Goal: Task Accomplishment & Management: Manage account settings

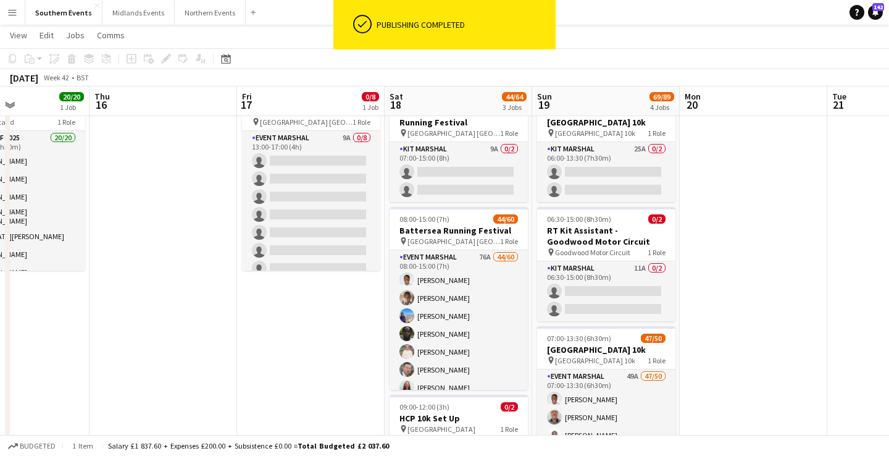
scroll to position [57, 0]
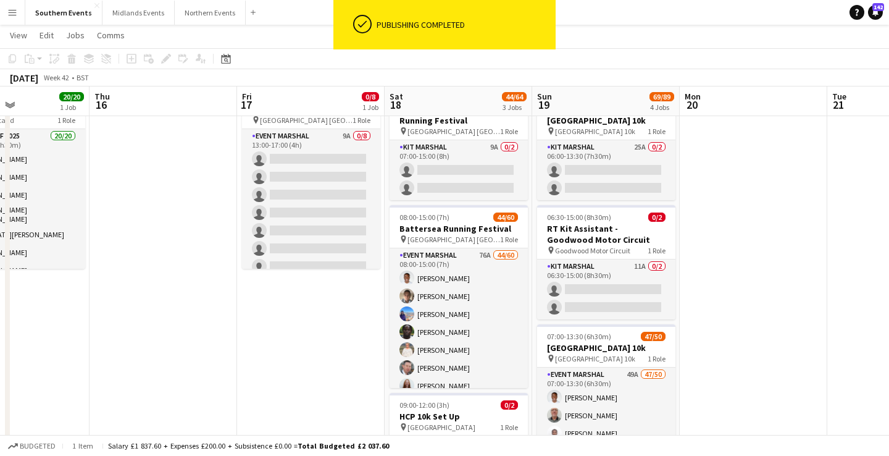
click at [10, 10] on app-icon "Menu" at bounding box center [12, 12] width 10 height 10
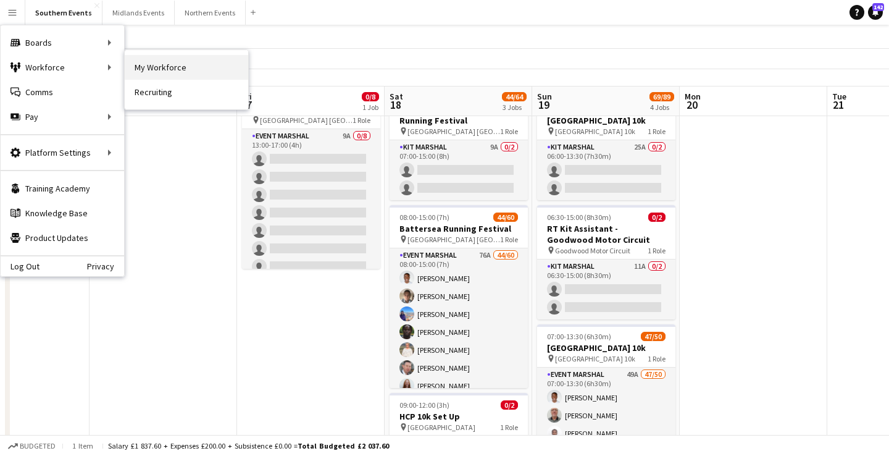
click at [188, 63] on link "My Workforce" at bounding box center [187, 67] width 124 height 25
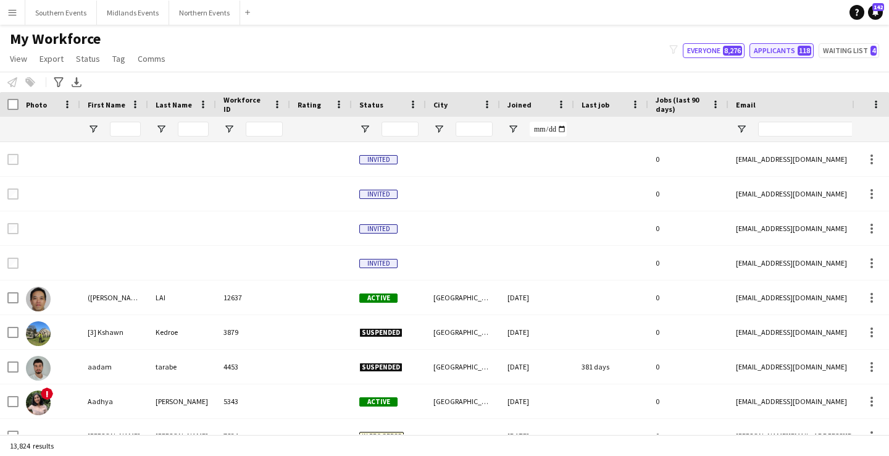
click at [777, 53] on button "Applicants 118" at bounding box center [782, 50] width 64 height 15
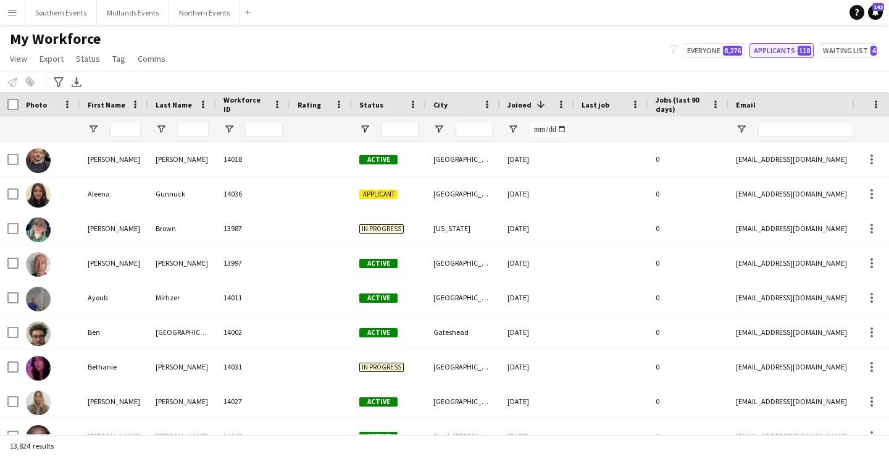
type input "**********"
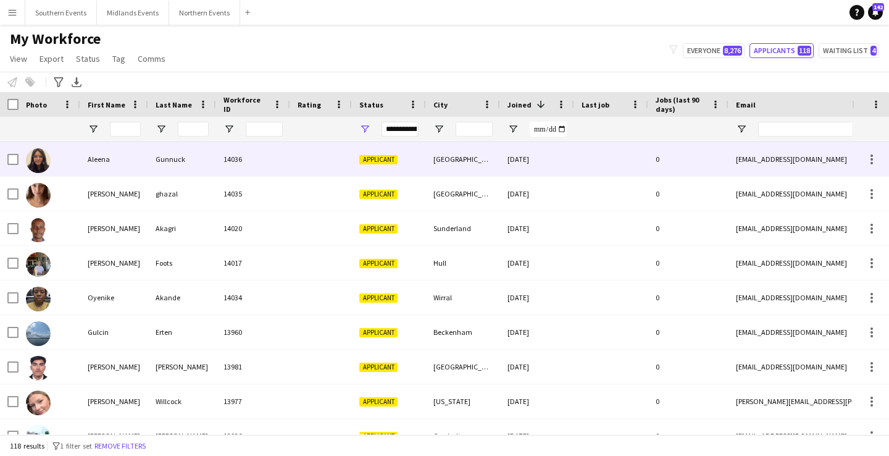
click at [281, 157] on div "14036" at bounding box center [253, 159] width 74 height 34
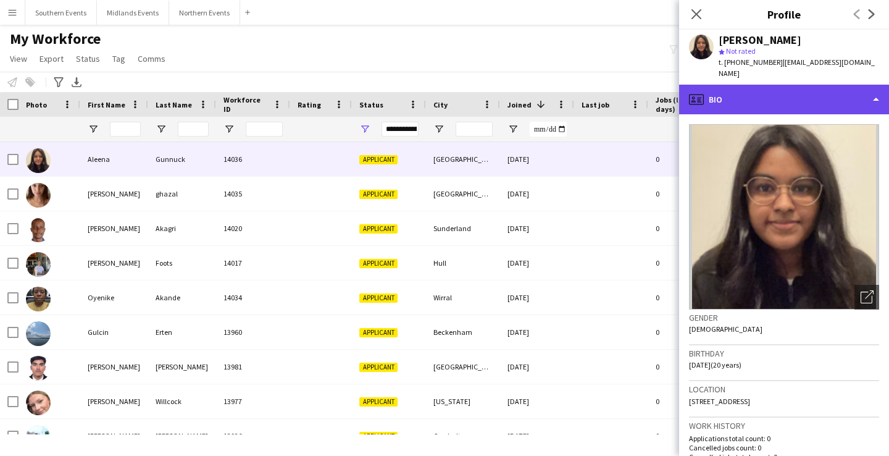
click at [773, 88] on div "profile Bio" at bounding box center [784, 100] width 210 height 30
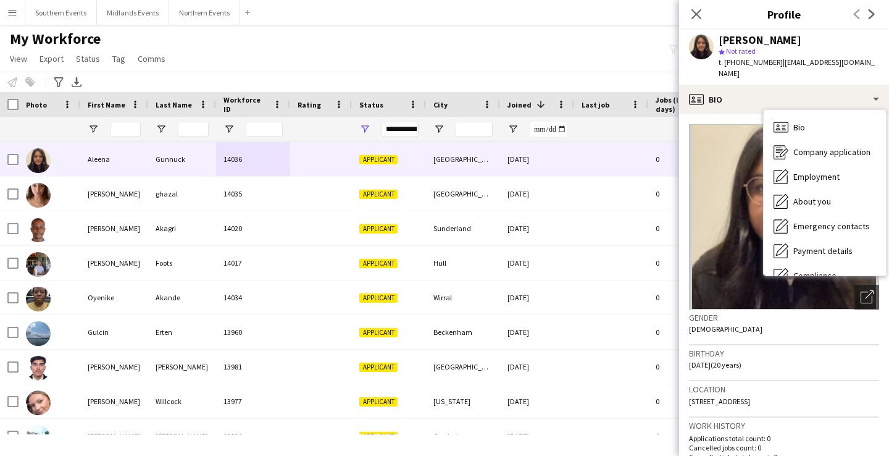
click at [773, 319] on div "Gender [DEMOGRAPHIC_DATA]" at bounding box center [784, 327] width 190 height 36
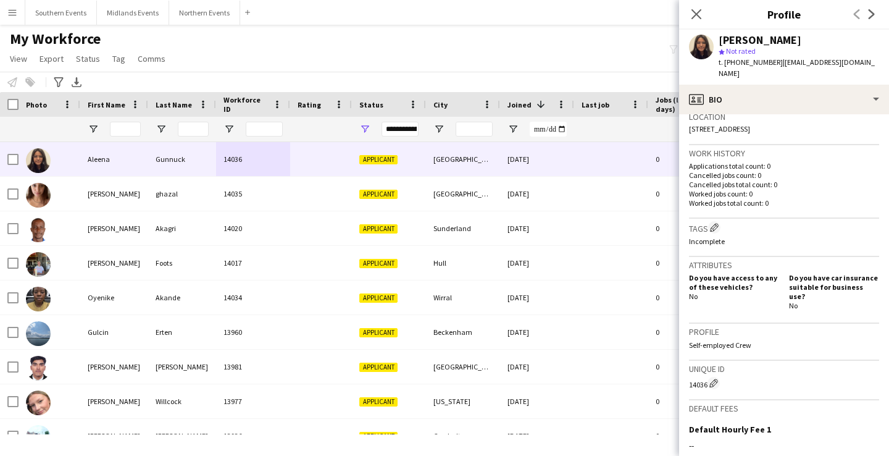
scroll to position [414, 0]
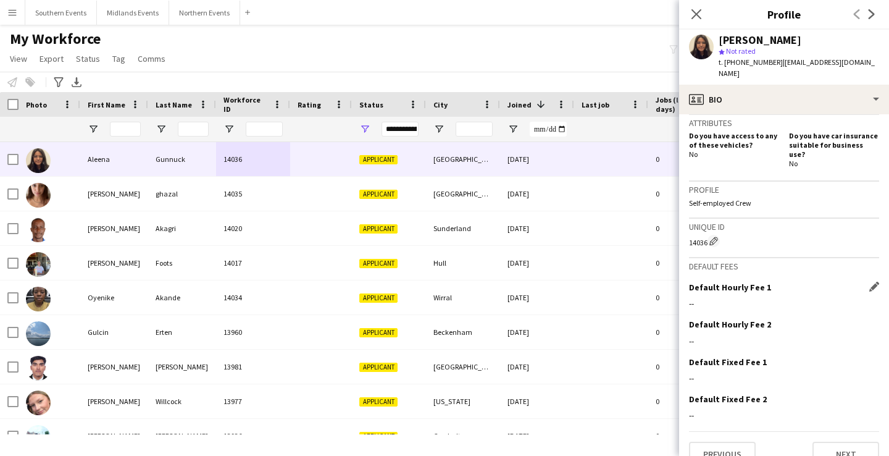
click at [693, 298] on div "--" at bounding box center [784, 303] width 190 height 11
click at [869, 282] on div "Default Hourly Fee 1 Edit this field" at bounding box center [784, 287] width 190 height 11
click at [873, 282] on app-icon "Edit this field" at bounding box center [874, 287] width 10 height 10
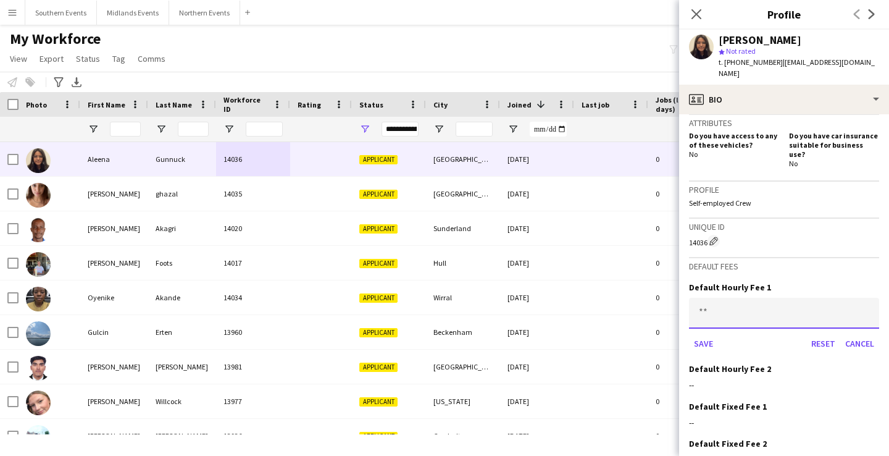
click at [729, 298] on input at bounding box center [784, 313] width 190 height 31
type input "******"
drag, startPoint x: 821, startPoint y: 321, endPoint x: 714, endPoint y: 326, distance: 106.9
click at [714, 333] on div "Save Reset Cancel" at bounding box center [784, 343] width 190 height 20
click at [702, 333] on button "Save" at bounding box center [703, 343] width 29 height 20
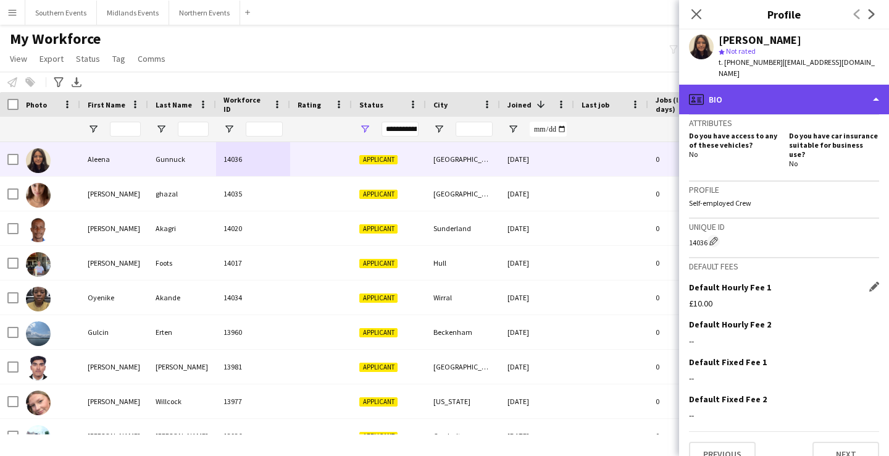
click at [762, 88] on div "profile Bio" at bounding box center [784, 100] width 210 height 30
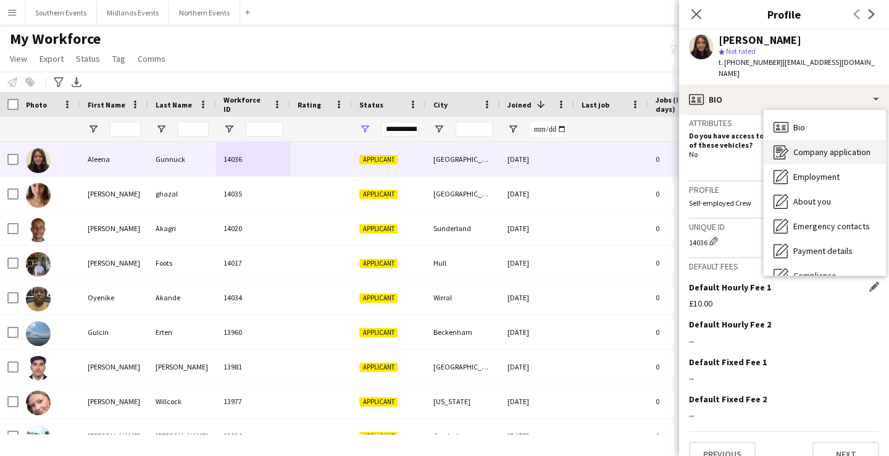
click at [808, 146] on span "Company application" at bounding box center [832, 151] width 77 height 11
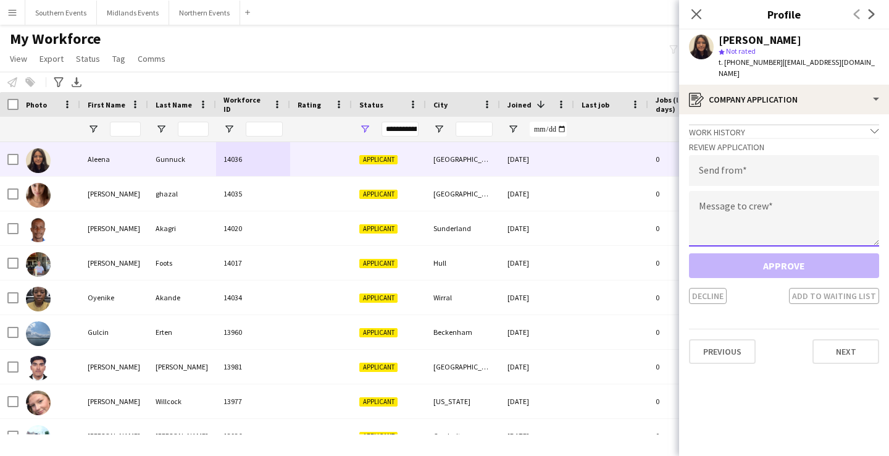
click at [750, 209] on textarea at bounding box center [784, 219] width 190 height 56
paste textarea "**********"
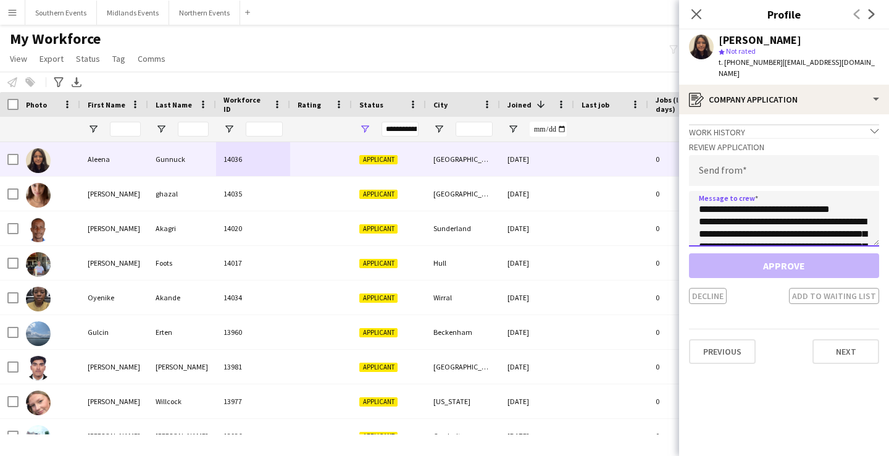
scroll to position [82, 0]
type textarea "**********"
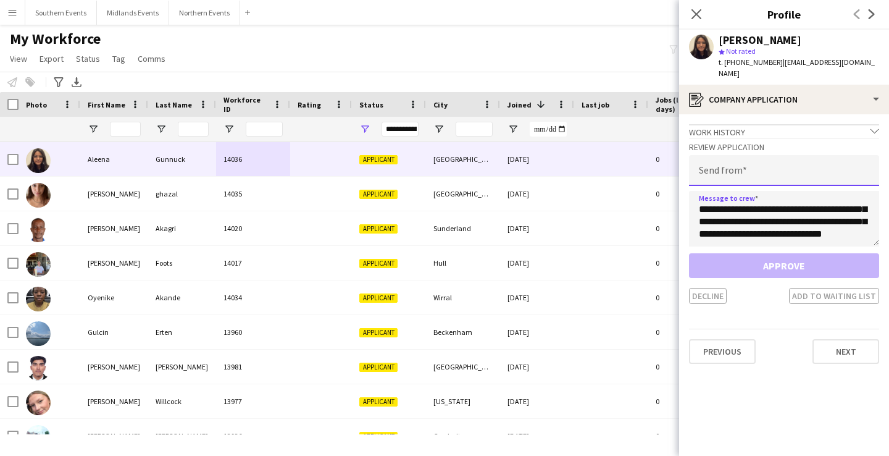
click at [731, 157] on input "email" at bounding box center [784, 170] width 190 height 31
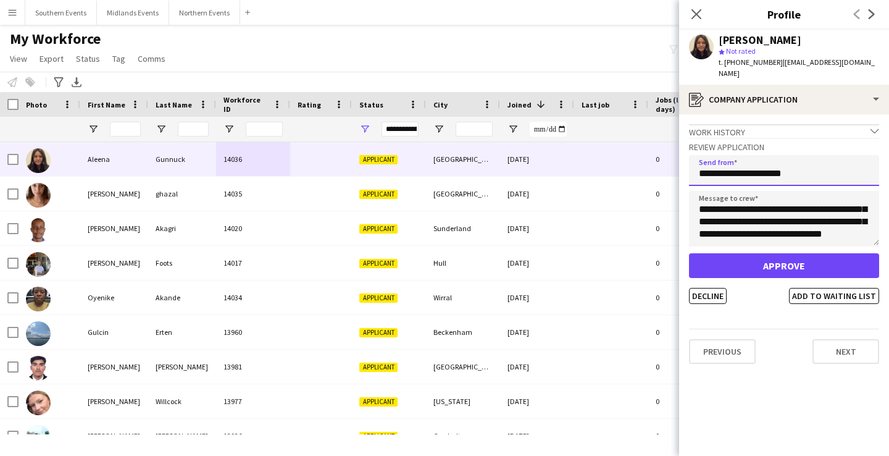
type input "**********"
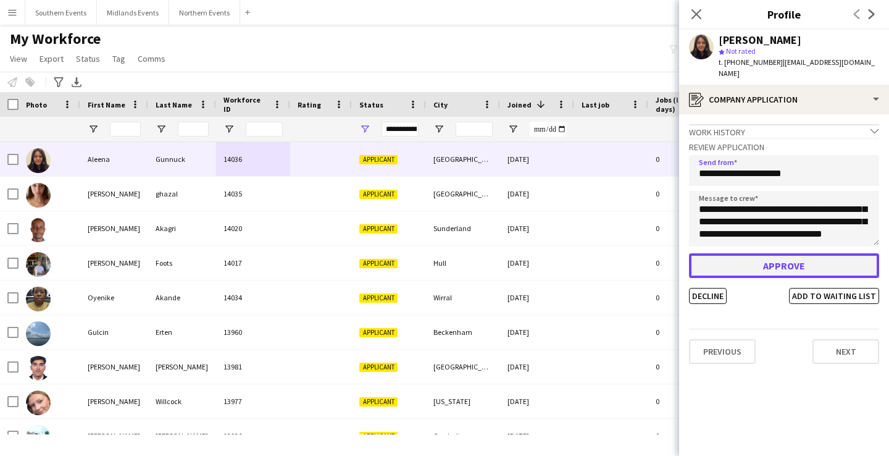
click at [755, 253] on button "Approve" at bounding box center [784, 265] width 190 height 25
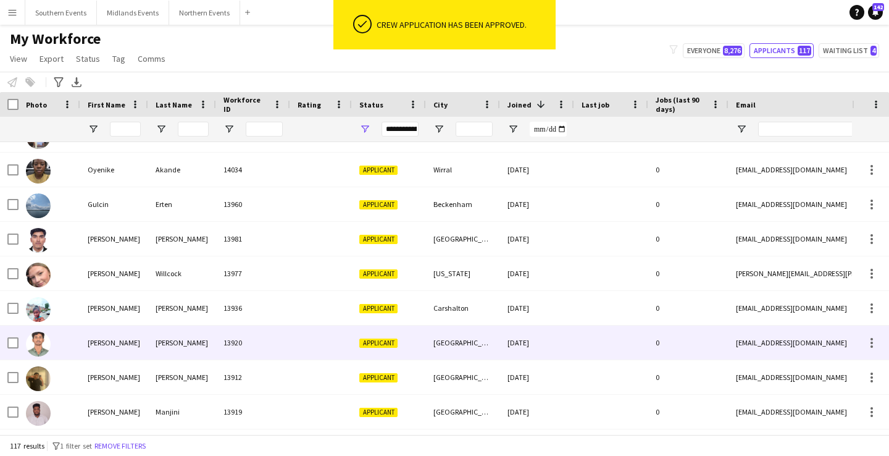
scroll to position [0, 0]
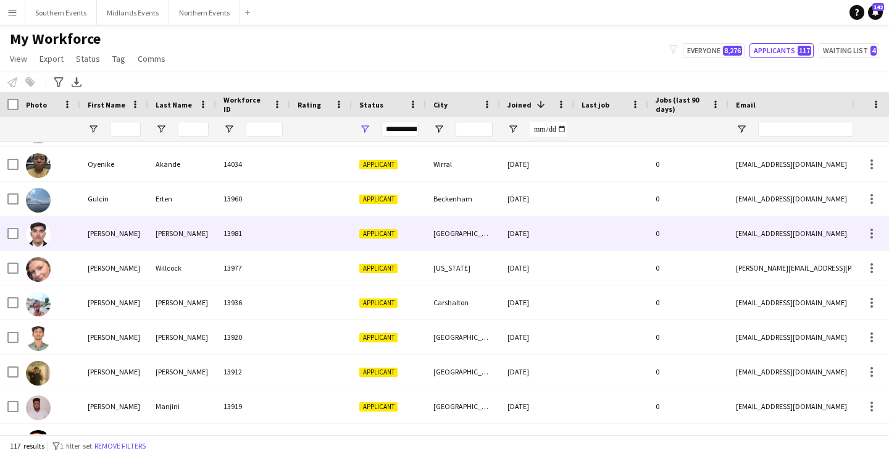
click at [480, 241] on div "[GEOGRAPHIC_DATA]" at bounding box center [463, 233] width 74 height 34
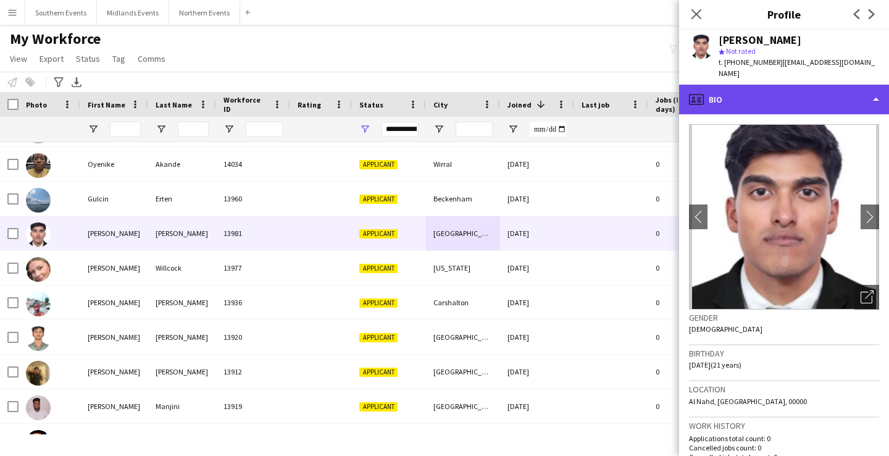
click at [752, 85] on div "profile Bio" at bounding box center [784, 100] width 210 height 30
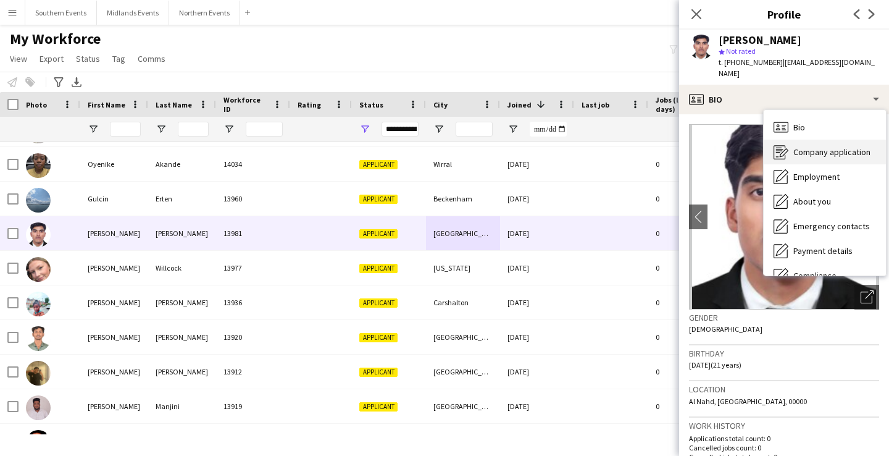
click at [787, 144] on icon "Company application" at bounding box center [781, 151] width 15 height 15
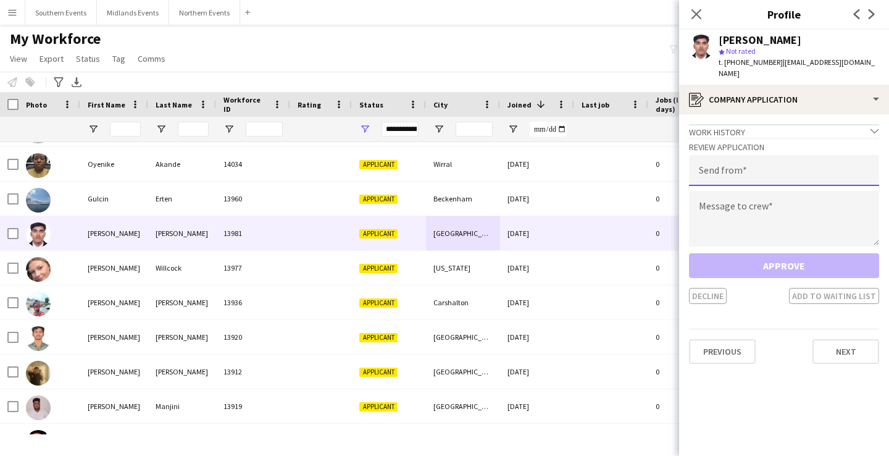
click at [766, 167] on input "email" at bounding box center [784, 170] width 190 height 31
type input "**********"
click at [777, 204] on textarea at bounding box center [784, 219] width 190 height 56
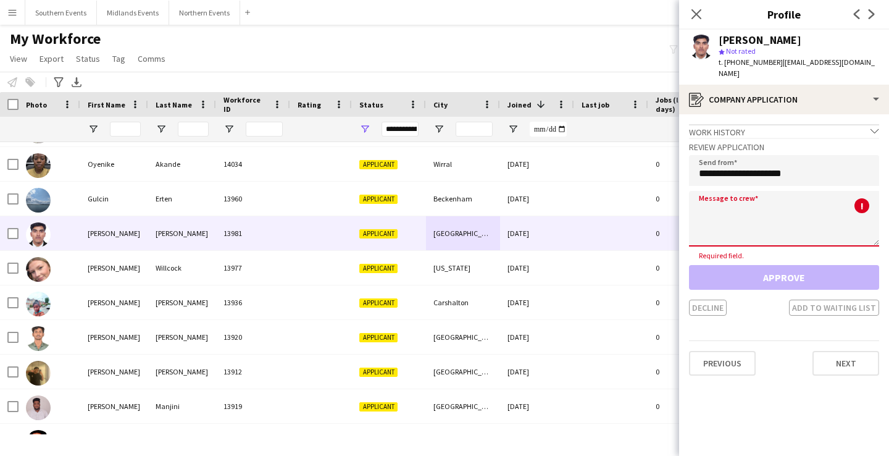
paste textarea "**********"
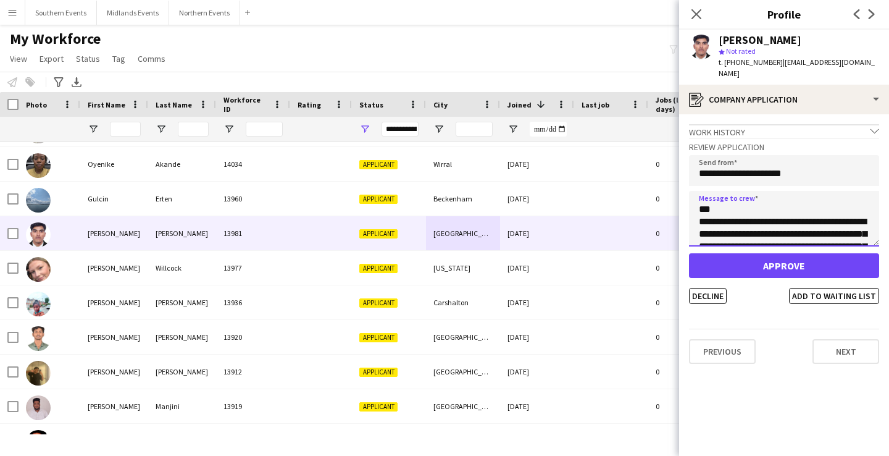
scroll to position [57, 0]
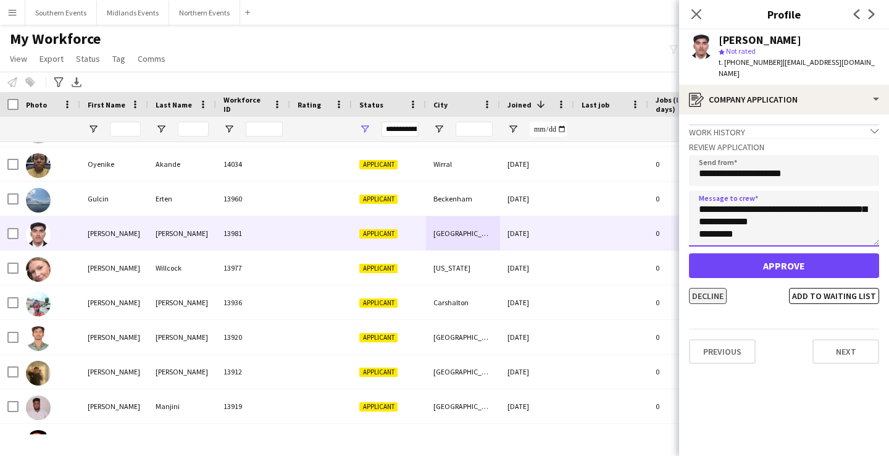
type textarea "**********"
click at [712, 288] on button "Decline" at bounding box center [708, 296] width 38 height 16
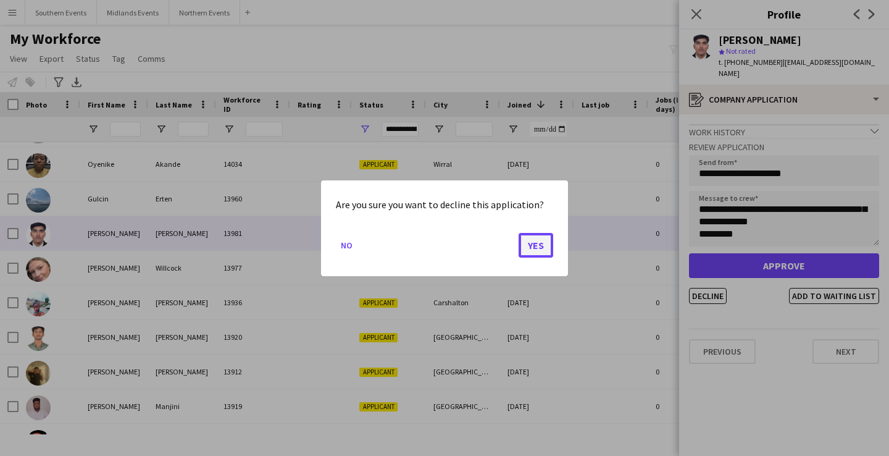
click at [529, 243] on button "Yes" at bounding box center [536, 244] width 35 height 25
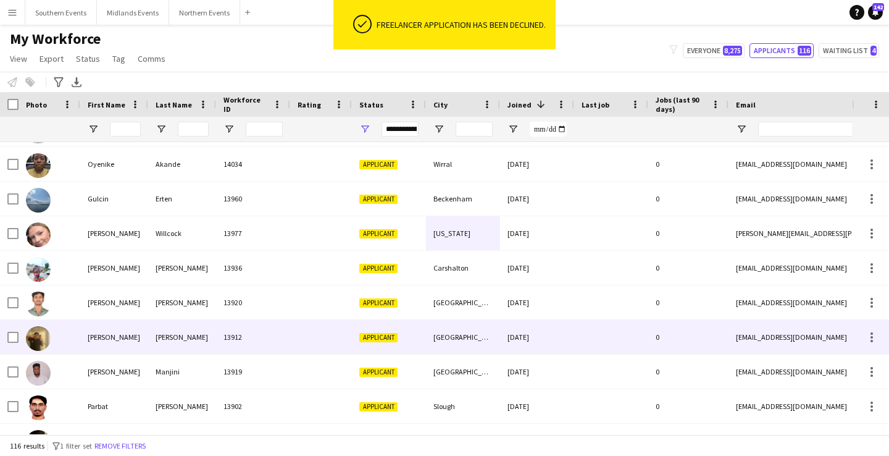
click at [485, 333] on div "[GEOGRAPHIC_DATA]" at bounding box center [463, 337] width 74 height 34
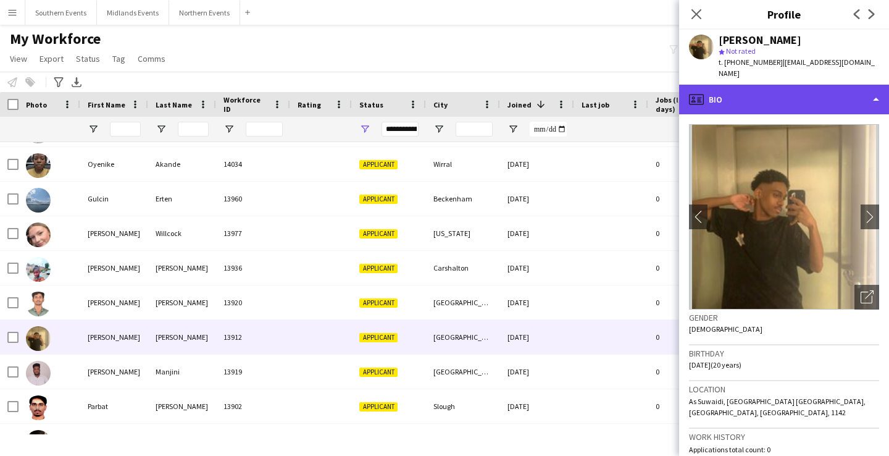
click at [784, 90] on div "profile Bio" at bounding box center [784, 100] width 210 height 30
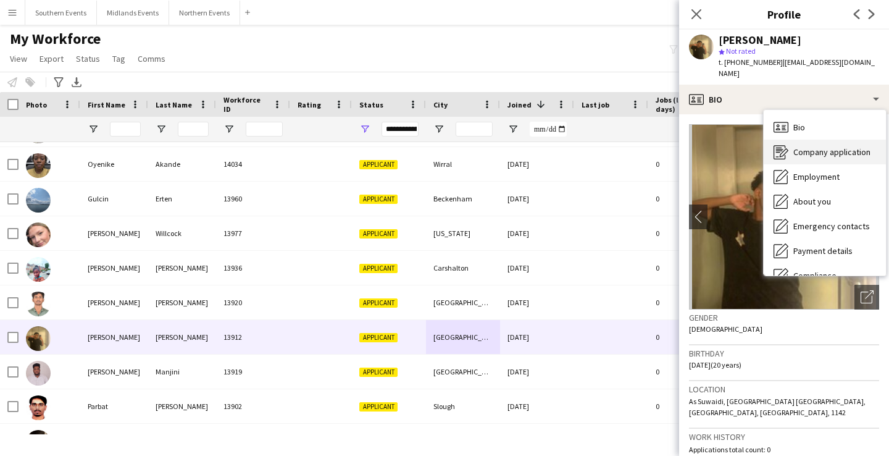
click at [808, 146] on span "Company application" at bounding box center [832, 151] width 77 height 11
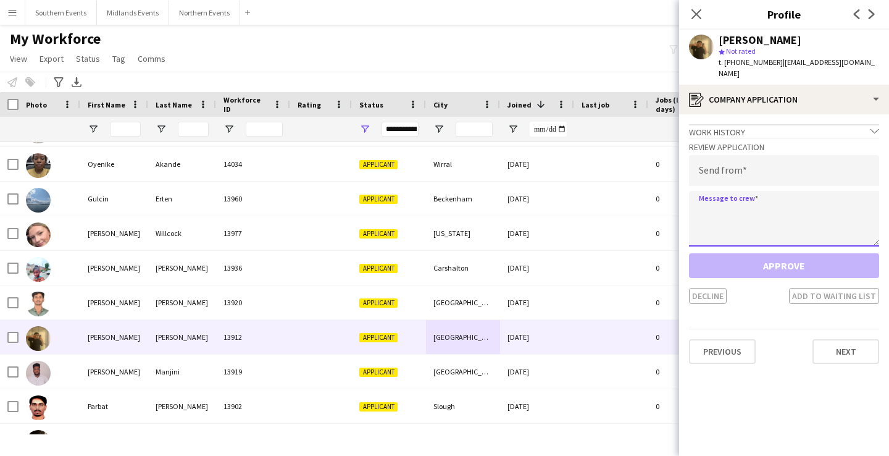
click at [786, 195] on textarea at bounding box center [784, 219] width 190 height 56
paste textarea "**********"
type textarea "**********"
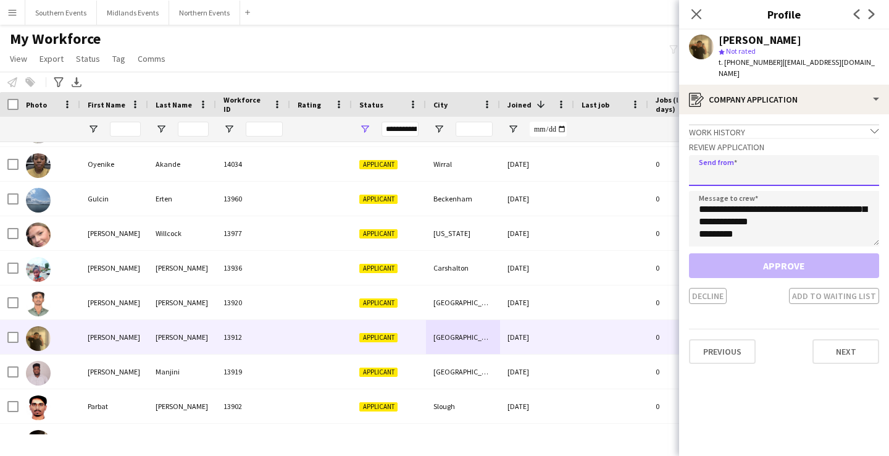
click at [758, 164] on input "email" at bounding box center [784, 170] width 190 height 31
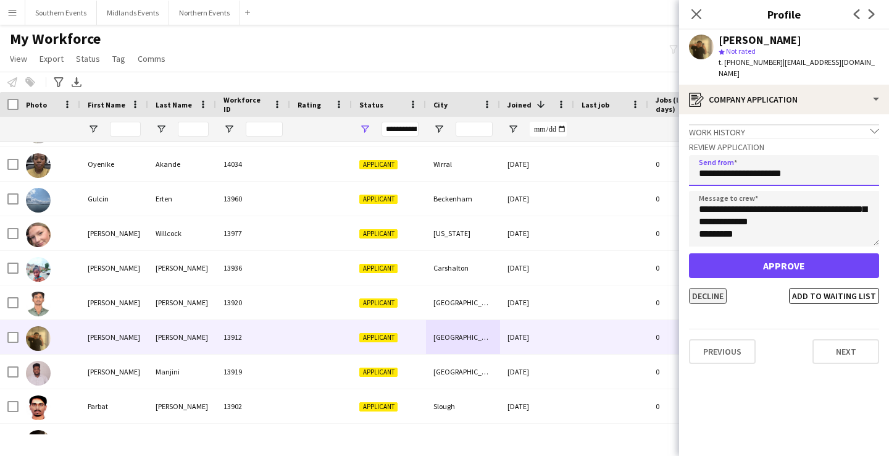
type input "**********"
click at [712, 288] on button "Decline" at bounding box center [708, 296] width 38 height 16
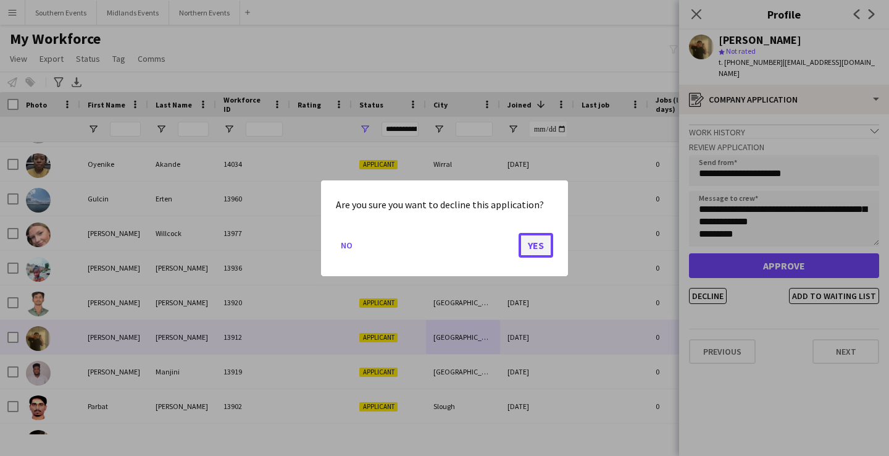
click at [534, 249] on button "Yes" at bounding box center [536, 244] width 35 height 25
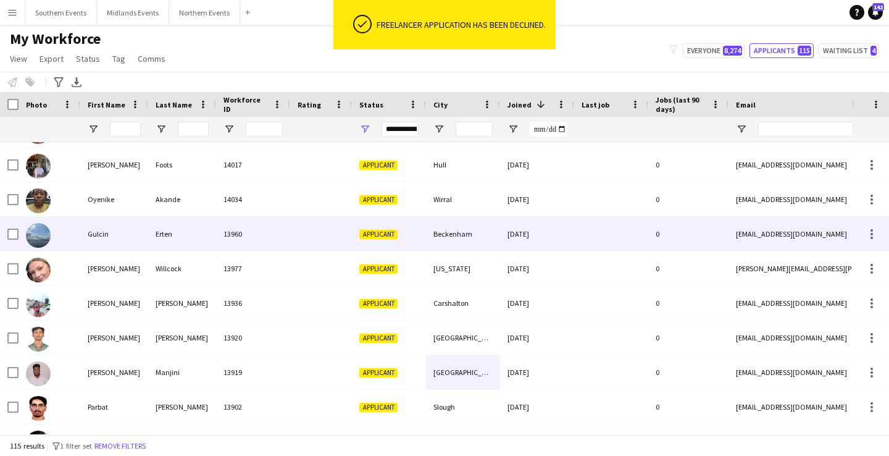
scroll to position [53, 0]
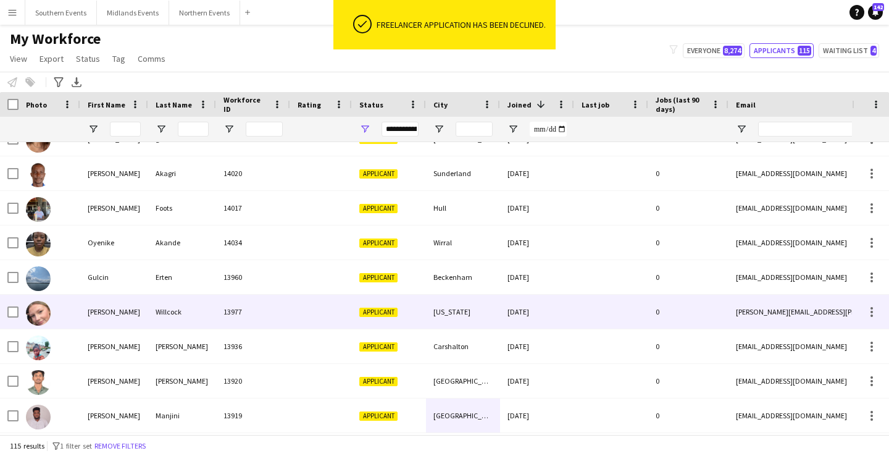
click at [517, 310] on div "[DATE]" at bounding box center [537, 312] width 74 height 34
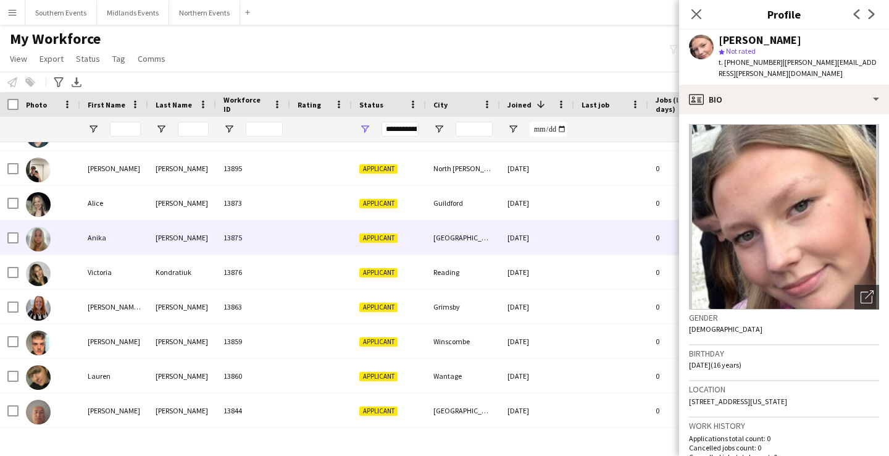
click at [494, 242] on div "[GEOGRAPHIC_DATA]-by-Sea" at bounding box center [463, 237] width 74 height 34
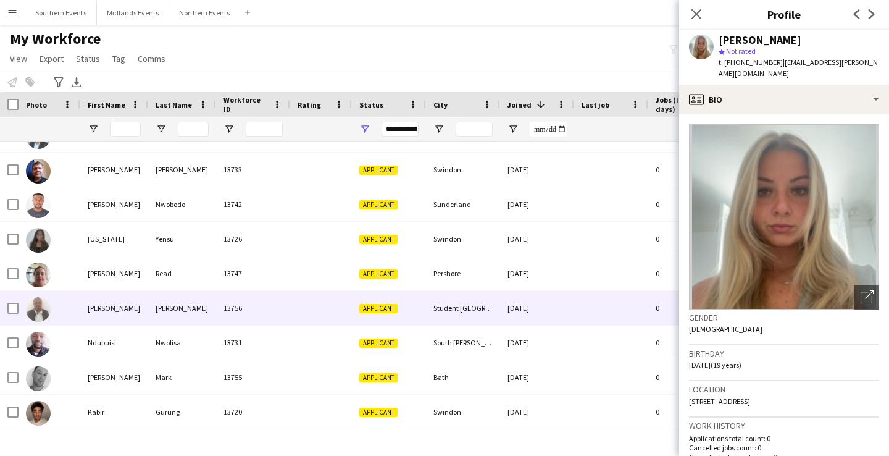
click at [495, 307] on div "Student [GEOGRAPHIC_DATA]." at bounding box center [463, 308] width 74 height 34
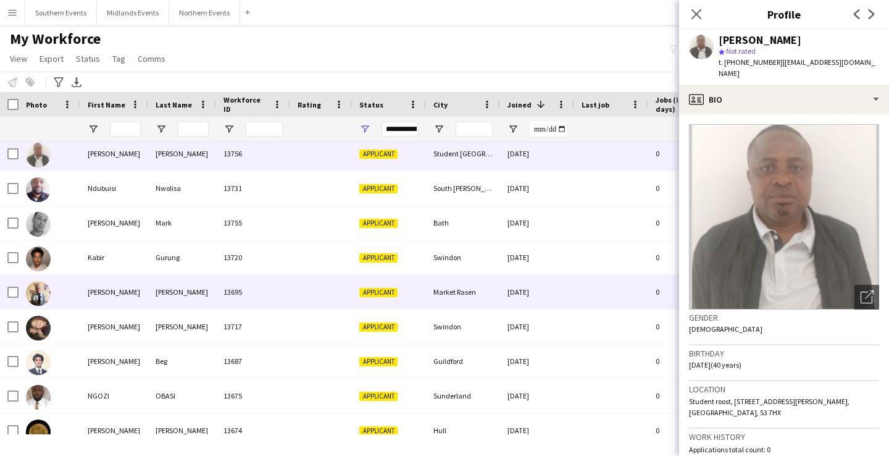
click at [495, 307] on div "Market Rasen" at bounding box center [463, 292] width 74 height 34
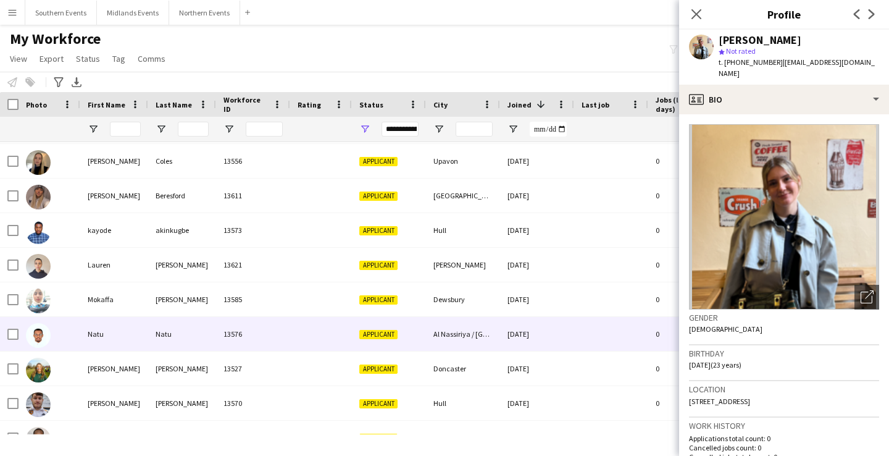
click at [490, 329] on div "Al Nassiriya / [GEOGRAPHIC_DATA]" at bounding box center [463, 334] width 74 height 34
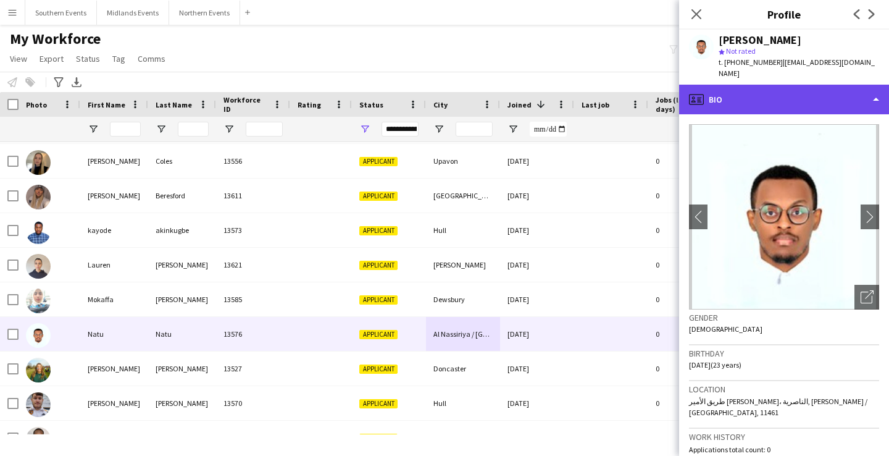
click at [771, 85] on div "profile Bio" at bounding box center [784, 100] width 210 height 30
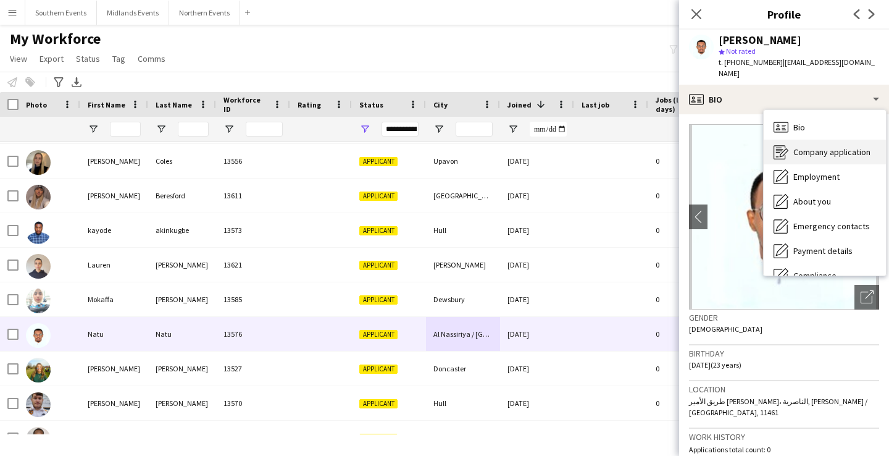
click at [817, 146] on span "Company application" at bounding box center [832, 151] width 77 height 11
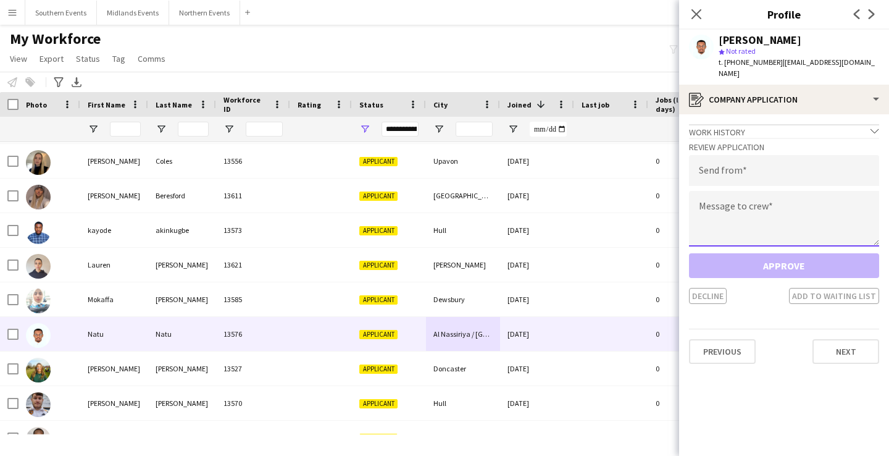
click at [760, 208] on textarea at bounding box center [784, 219] width 190 height 56
paste textarea "**********"
type textarea "**********"
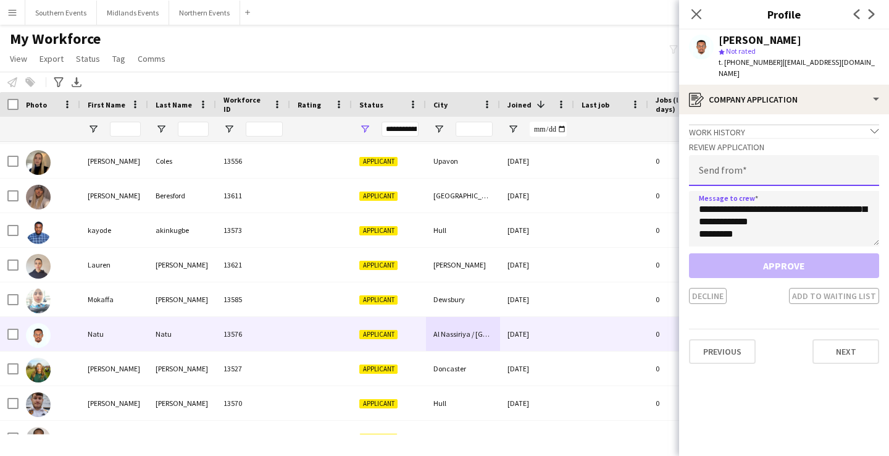
click at [726, 155] on input "email" at bounding box center [784, 170] width 190 height 31
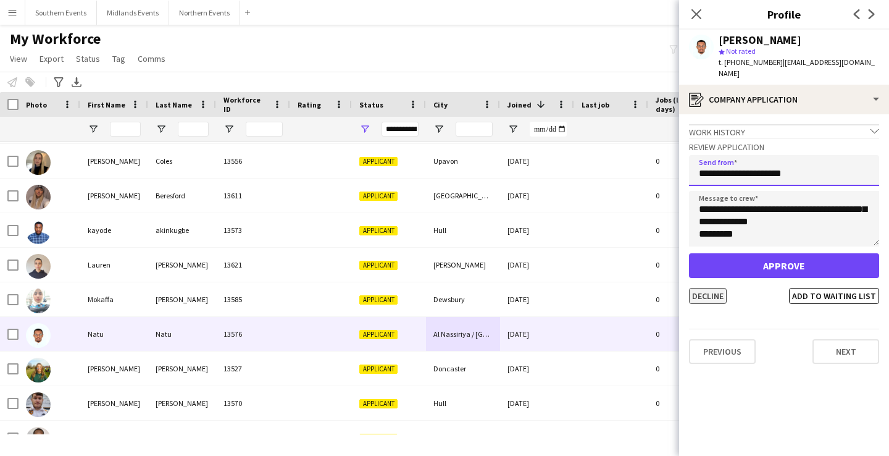
type input "**********"
click at [703, 288] on button "Decline" at bounding box center [708, 296] width 38 height 16
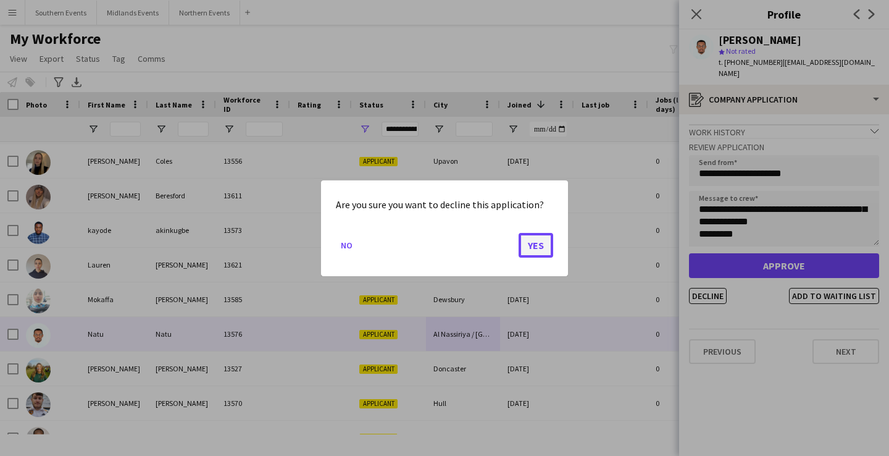
click at [538, 244] on button "Yes" at bounding box center [536, 244] width 35 height 25
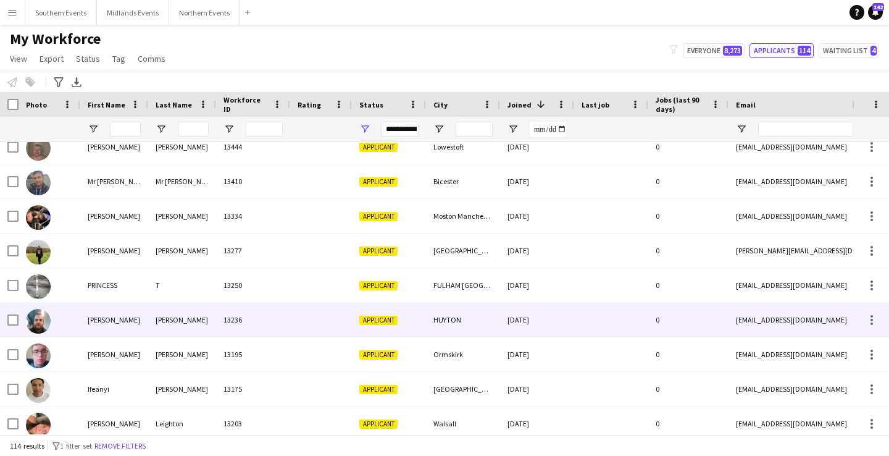
click at [584, 321] on div at bounding box center [611, 320] width 74 height 34
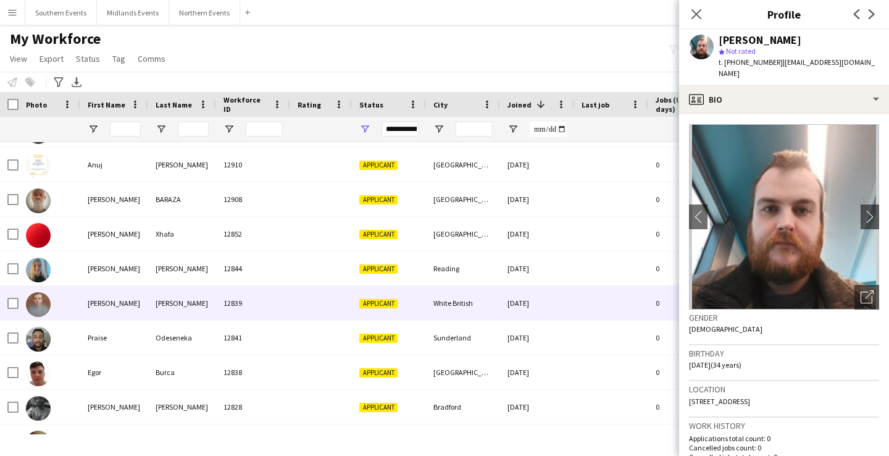
click at [576, 299] on div at bounding box center [611, 303] width 74 height 34
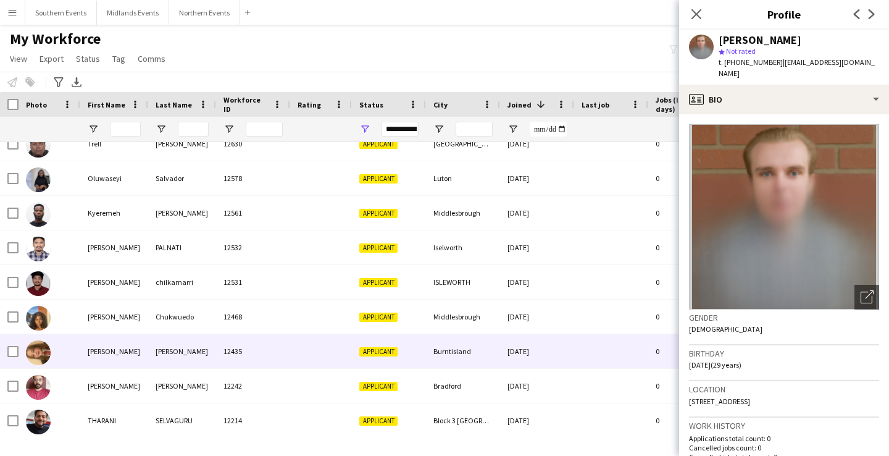
click at [566, 341] on div "[DATE]" at bounding box center [537, 351] width 74 height 34
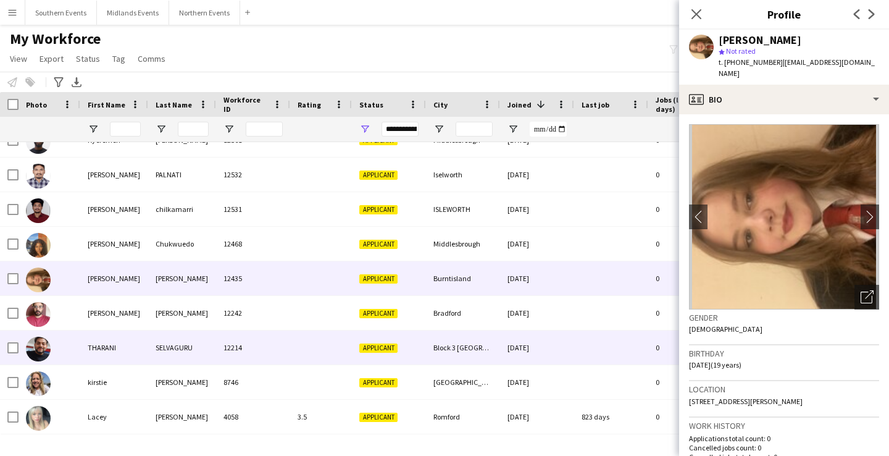
click at [566, 341] on div "[DATE]" at bounding box center [537, 347] width 74 height 34
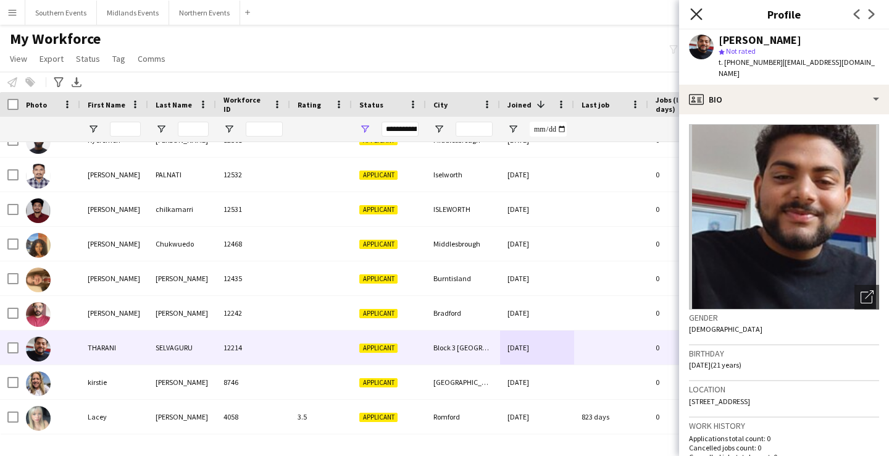
click at [697, 11] on icon "Close pop-in" at bounding box center [696, 14] width 12 height 12
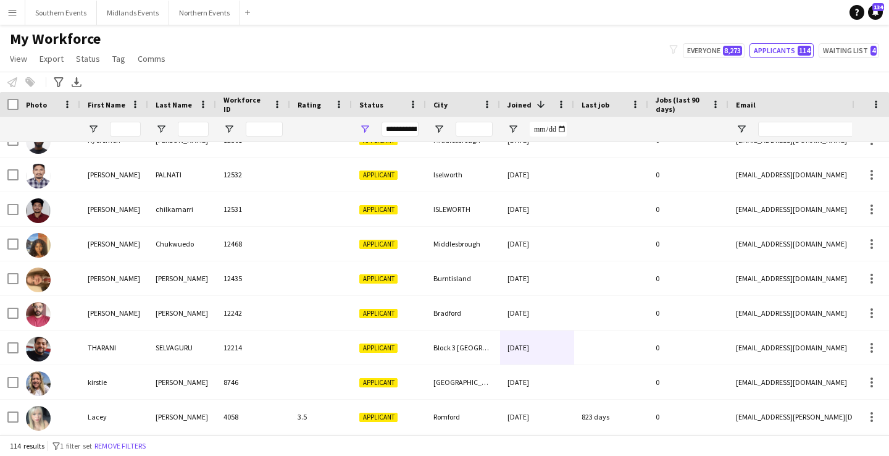
click at [2, 16] on button "Menu" at bounding box center [12, 12] width 25 height 25
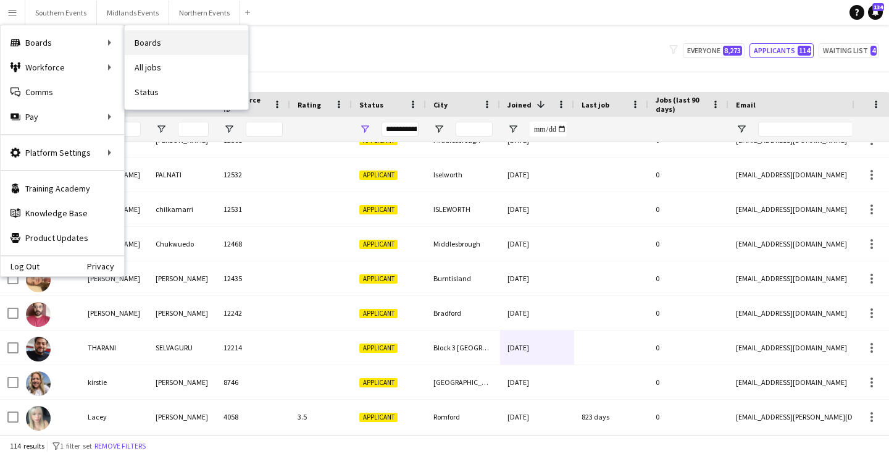
click at [187, 36] on link "Boards" at bounding box center [187, 42] width 124 height 25
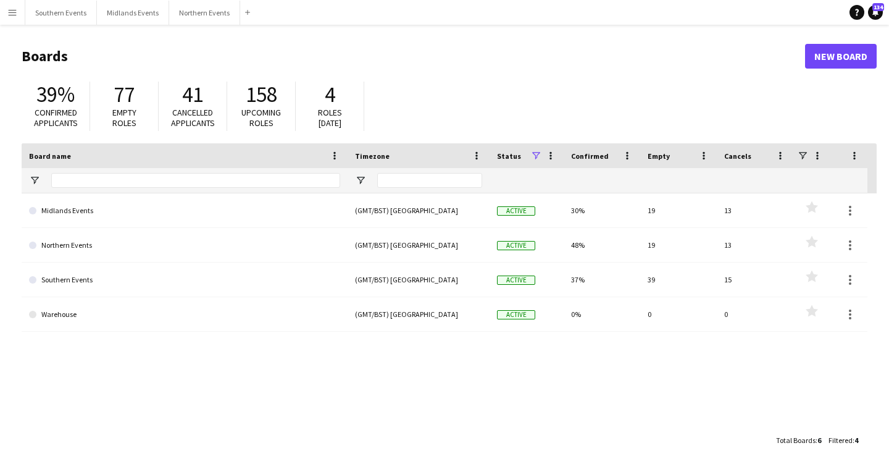
click at [22, 20] on button "Menu" at bounding box center [12, 12] width 25 height 25
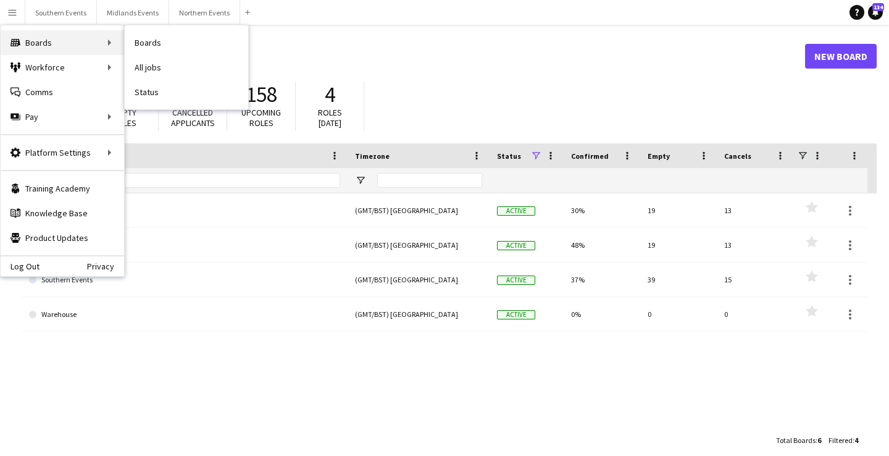
click at [41, 39] on div "Boards Boards" at bounding box center [63, 42] width 124 height 25
click at [204, 75] on div "39% Confirmed applicants 77 Empty roles 41 Cancelled applicants 158 Upcoming ro…" at bounding box center [449, 109] width 855 height 68
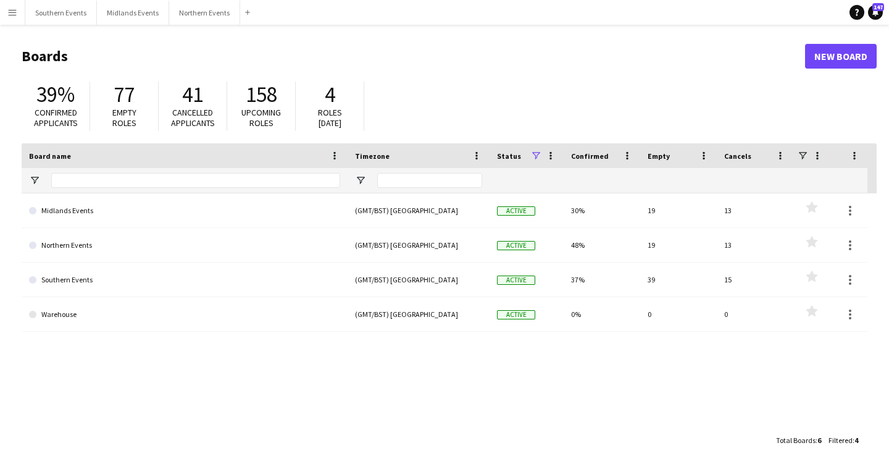
click at [6, 15] on button "Menu" at bounding box center [12, 12] width 25 height 25
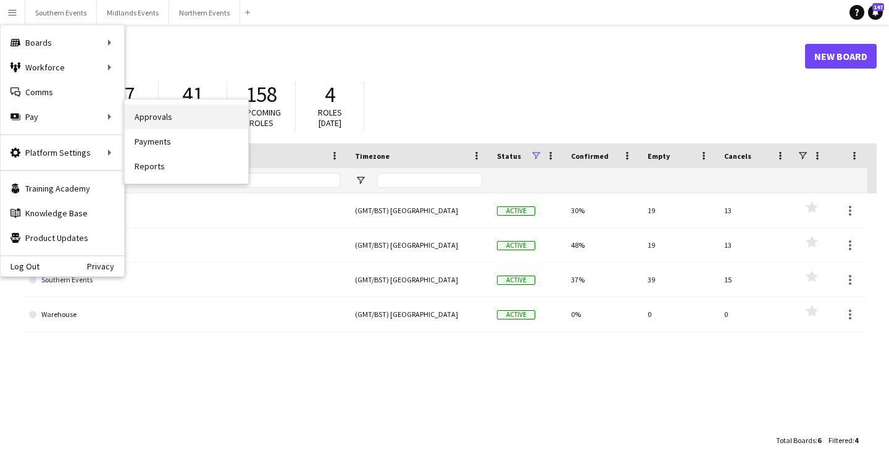
click at [148, 124] on link "Approvals" at bounding box center [187, 116] width 124 height 25
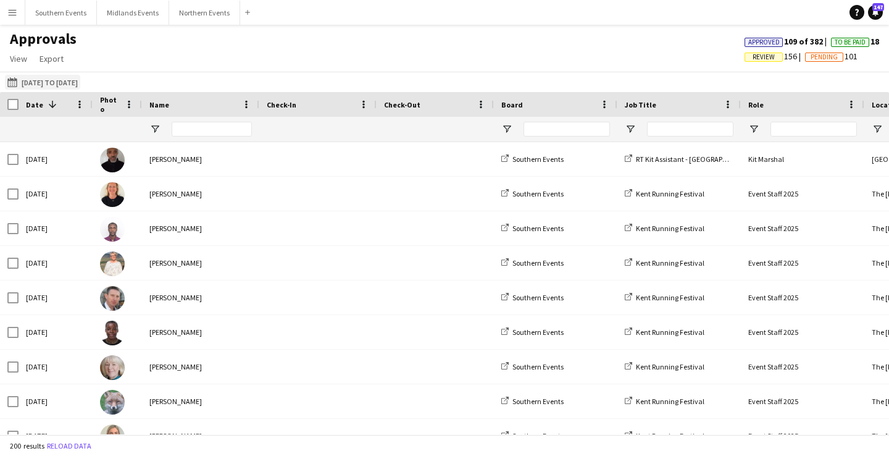
click at [73, 78] on button "[DATE] to [DATE] [DATE] to [DATE]" at bounding box center [42, 82] width 75 height 15
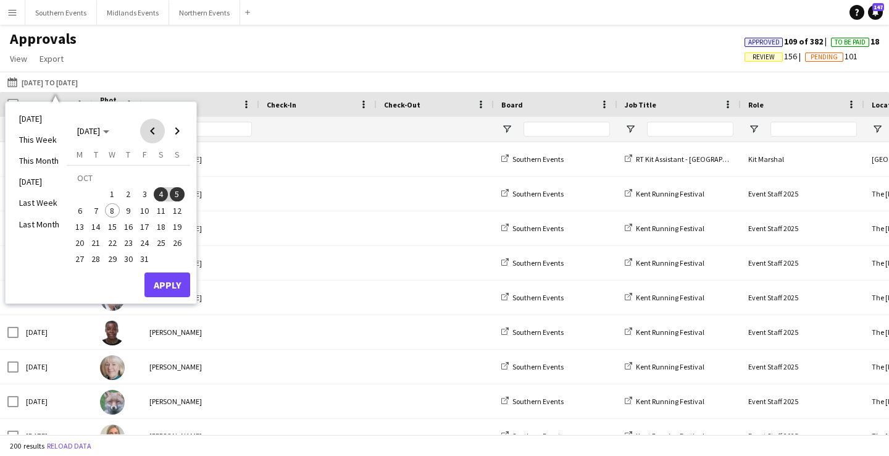
click at [153, 129] on span "Previous month" at bounding box center [152, 131] width 25 height 25
click at [164, 227] on span "20" at bounding box center [161, 226] width 15 height 15
click at [162, 273] on button "Apply" at bounding box center [167, 284] width 46 height 25
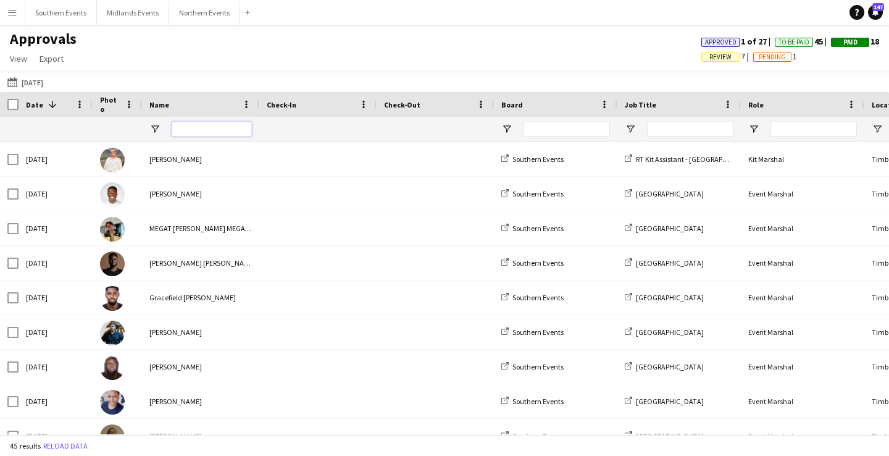
click at [196, 132] on input "Name Filter Input" at bounding box center [212, 129] width 80 height 15
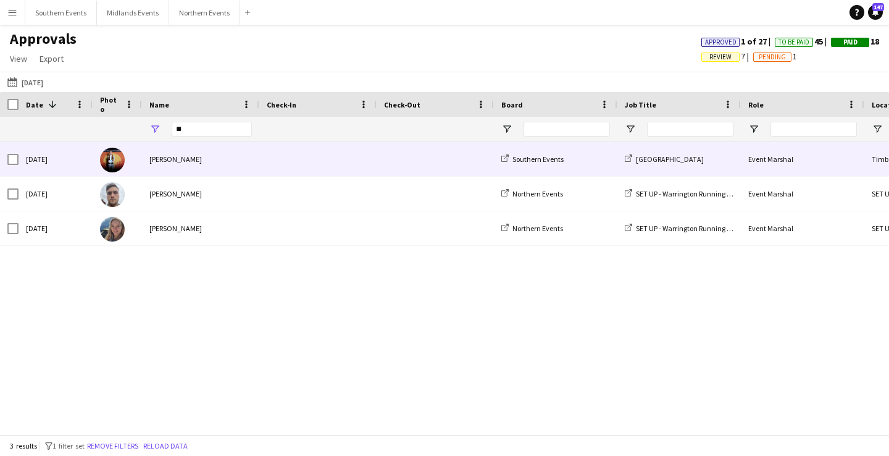
click at [214, 172] on div "[PERSON_NAME]" at bounding box center [200, 159] width 117 height 34
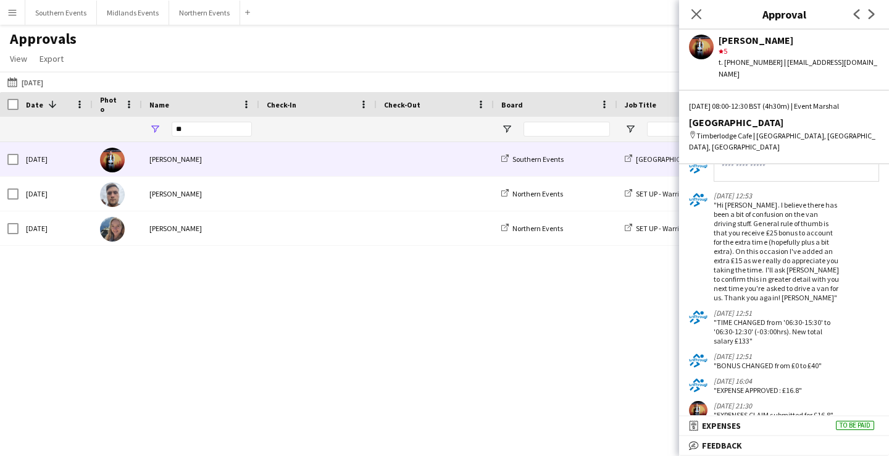
scroll to position [492, 0]
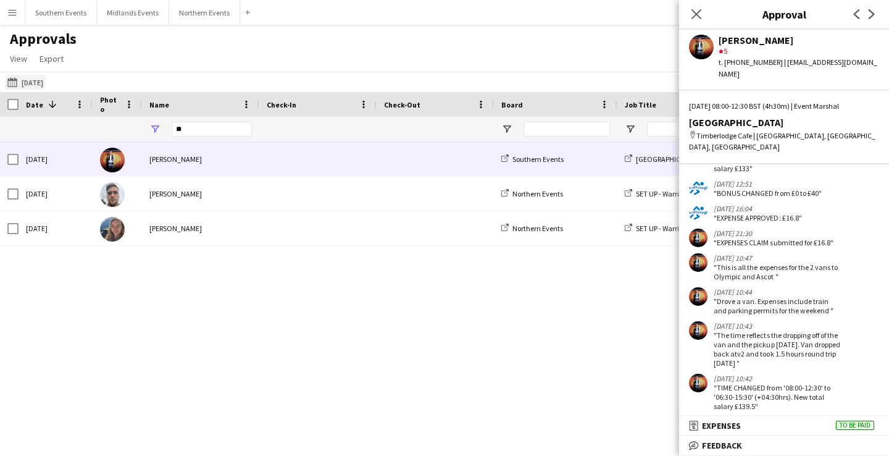
click at [33, 75] on button "[DATE] to [DATE] [DATE]" at bounding box center [25, 82] width 41 height 15
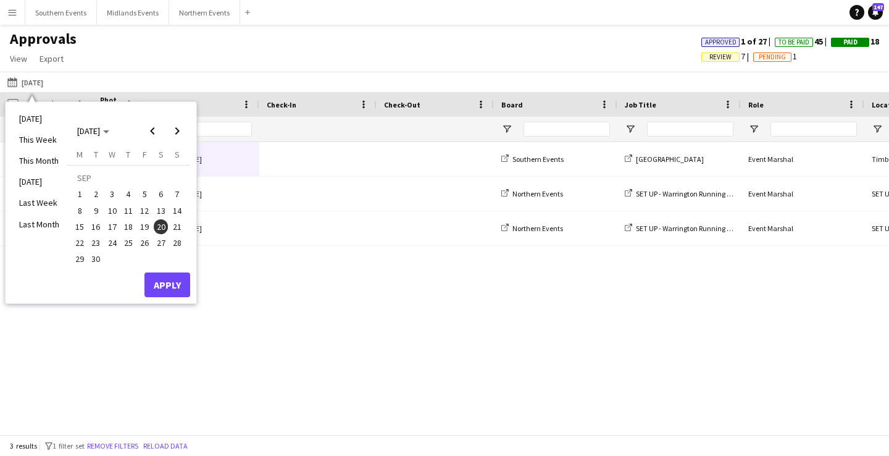
click at [179, 240] on span "28" at bounding box center [177, 242] width 15 height 15
click at [159, 227] on span "20" at bounding box center [161, 226] width 15 height 15
click at [175, 286] on button "Apply" at bounding box center [167, 284] width 46 height 25
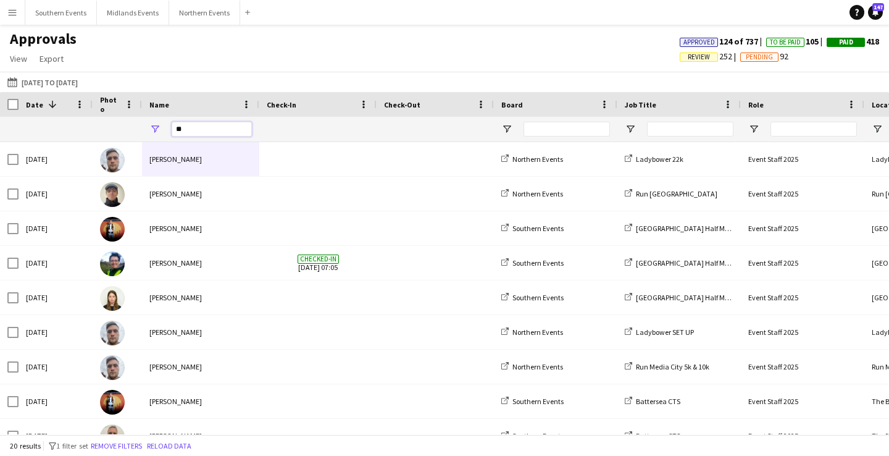
click at [205, 127] on input "**" at bounding box center [212, 129] width 80 height 15
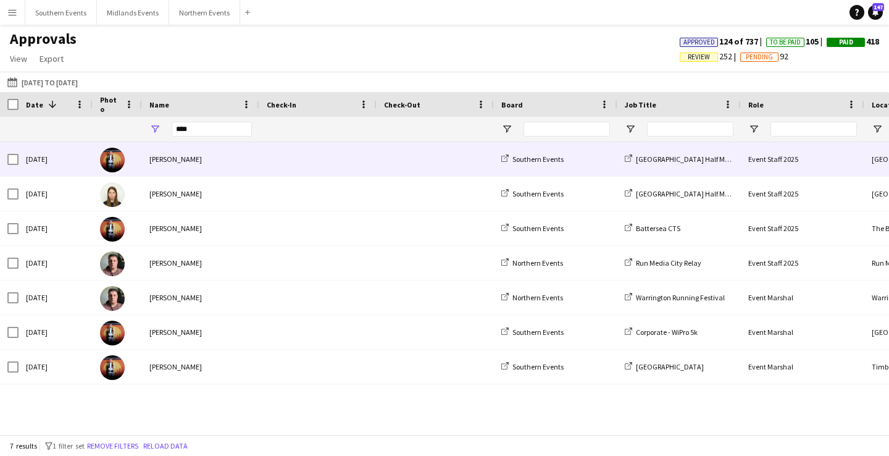
click at [219, 165] on div "[PERSON_NAME]" at bounding box center [200, 159] width 117 height 34
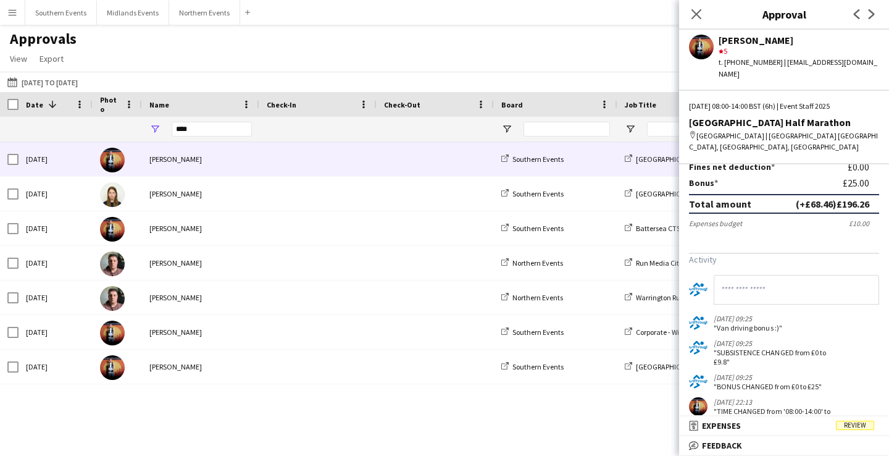
scroll to position [279, 0]
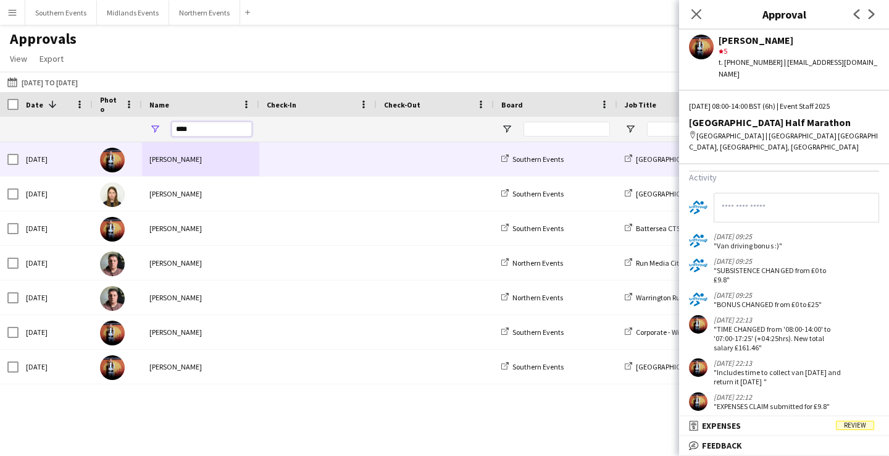
click at [182, 127] on input "****" at bounding box center [212, 129] width 80 height 15
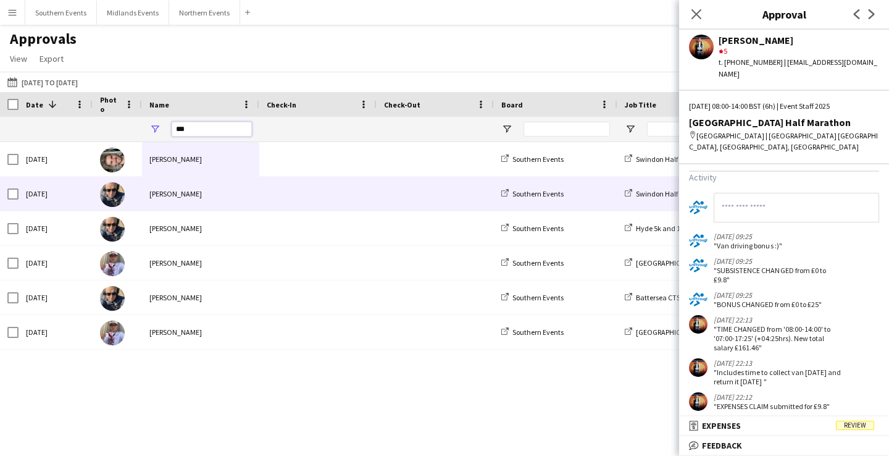
type input "***"
click at [212, 178] on div "[PERSON_NAME]" at bounding box center [200, 194] width 117 height 34
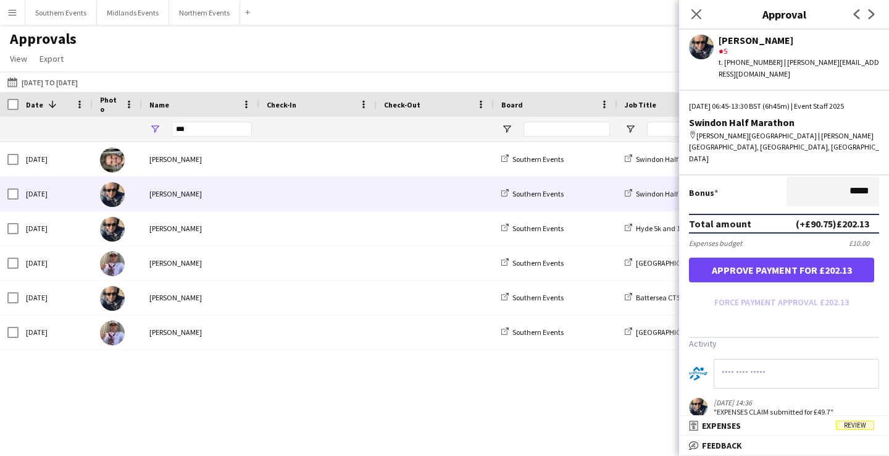
scroll to position [389, 0]
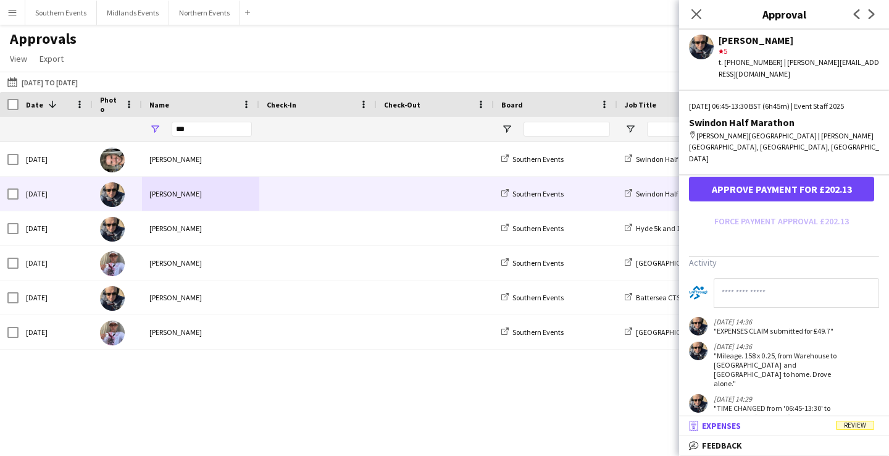
click at [797, 430] on mat-panel-title "receipt Expenses Review" at bounding box center [781, 425] width 205 height 11
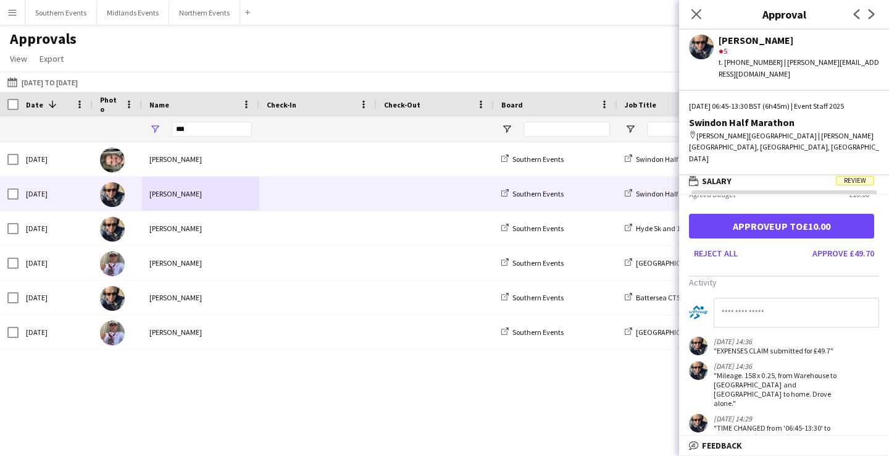
scroll to position [0, 0]
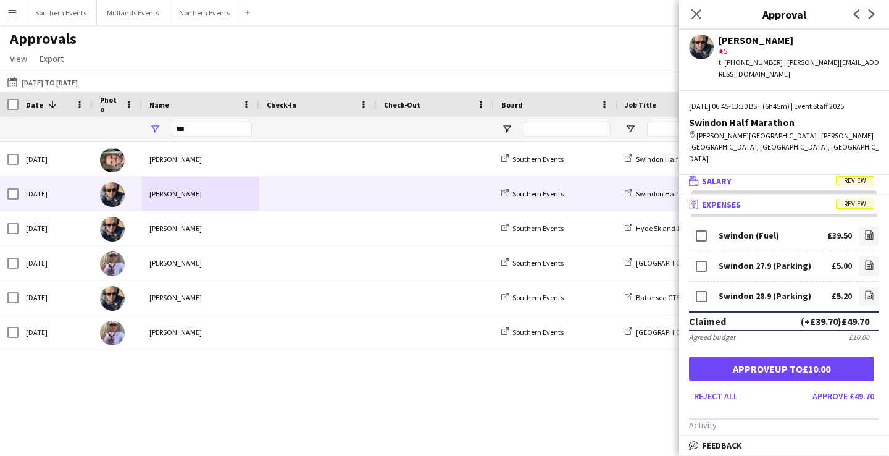
click at [756, 172] on mat-expansion-panel-header "wallet Salary Review" at bounding box center [784, 181] width 210 height 19
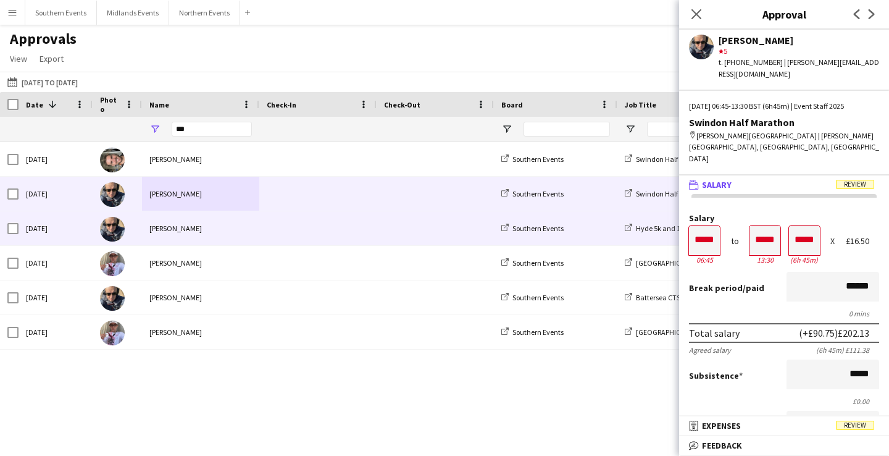
click at [275, 223] on span at bounding box center [318, 228] width 103 height 34
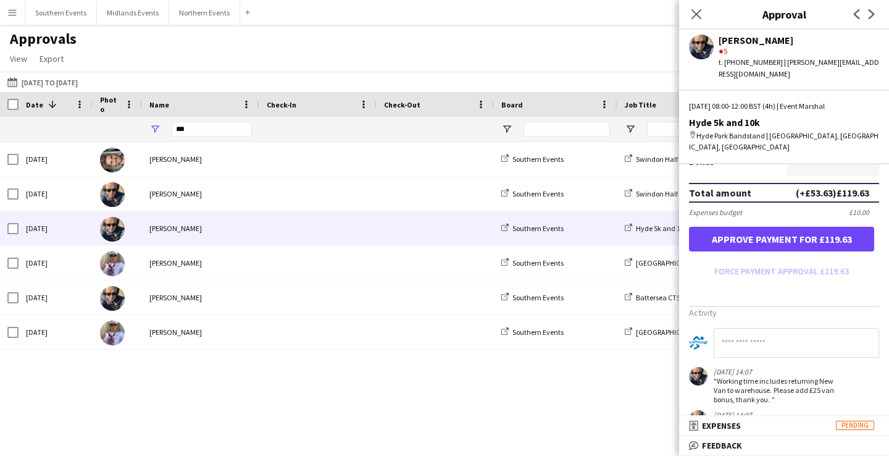
scroll to position [353, 0]
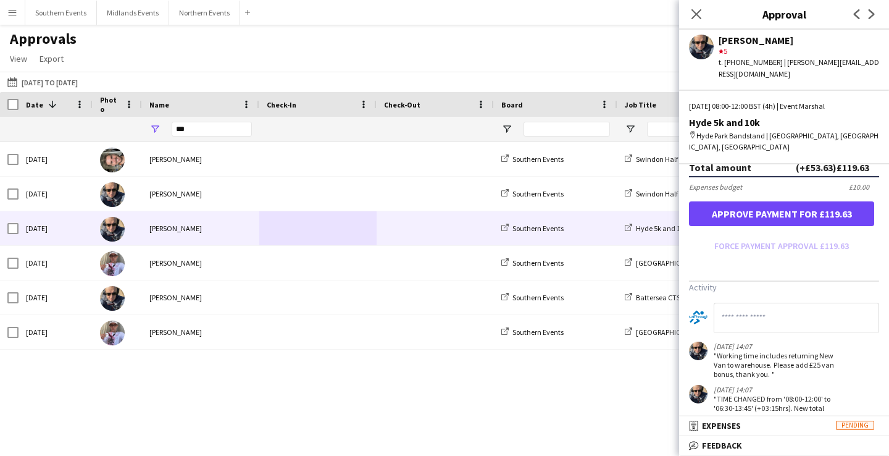
drag, startPoint x: 714, startPoint y: 333, endPoint x: 779, endPoint y: 352, distance: 67.0
click at [779, 352] on div ""Working time includes returning New Van to warehouse. Please add £25 van bonus…" at bounding box center [777, 365] width 127 height 28
drag, startPoint x: 788, startPoint y: 355, endPoint x: 717, endPoint y: 330, distance: 75.4
click at [717, 351] on div ""Working time includes returning New Van to warehouse. Please add £25 van bonus…" at bounding box center [777, 365] width 127 height 28
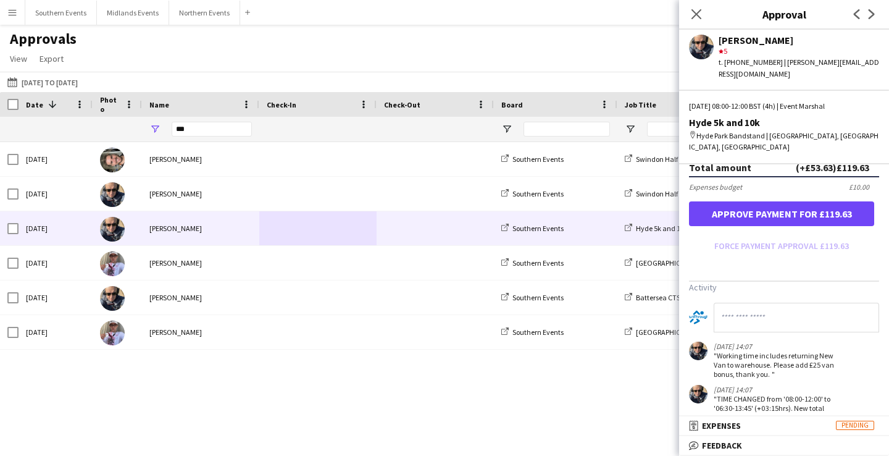
click at [735, 351] on div ""Working time includes returning New Van to warehouse. Please add £25 van bonus…" at bounding box center [777, 365] width 127 height 28
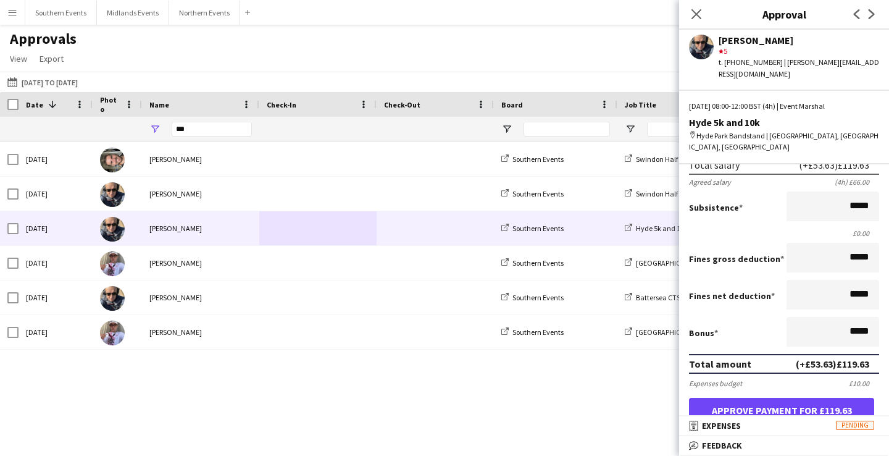
scroll to position [0, 0]
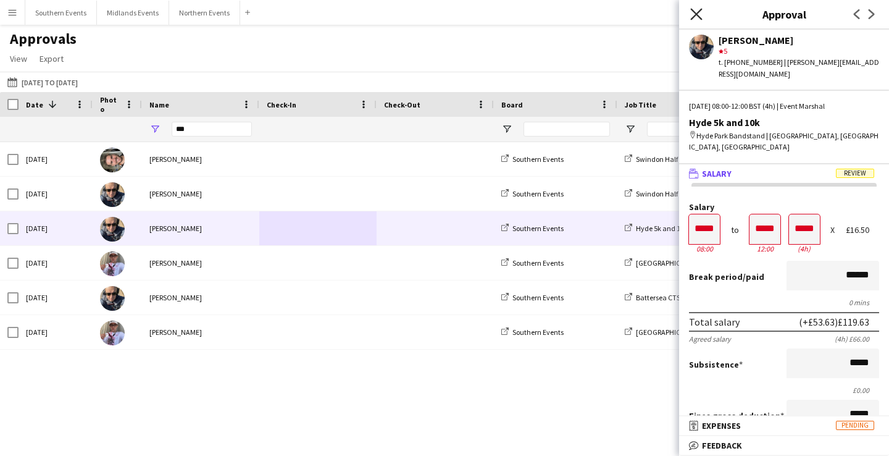
click at [696, 12] on icon "Close pop-in" at bounding box center [696, 14] width 12 height 12
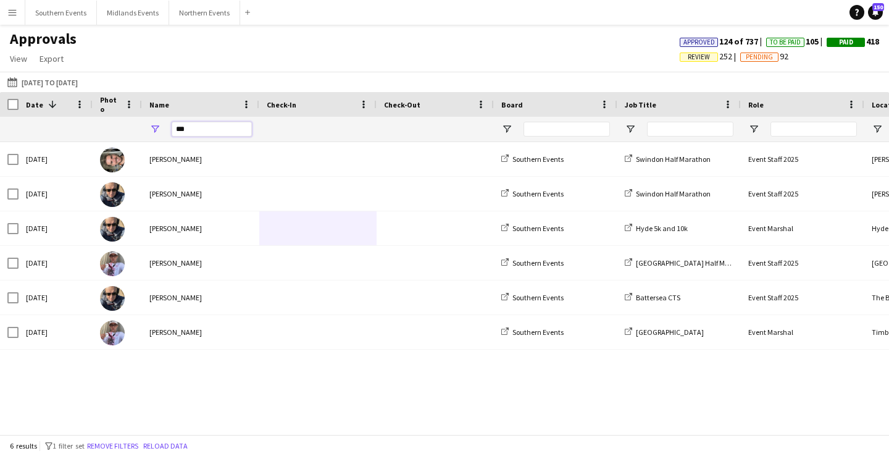
click at [182, 136] on input "***" at bounding box center [212, 129] width 80 height 15
